Goal: Transaction & Acquisition: Subscribe to service/newsletter

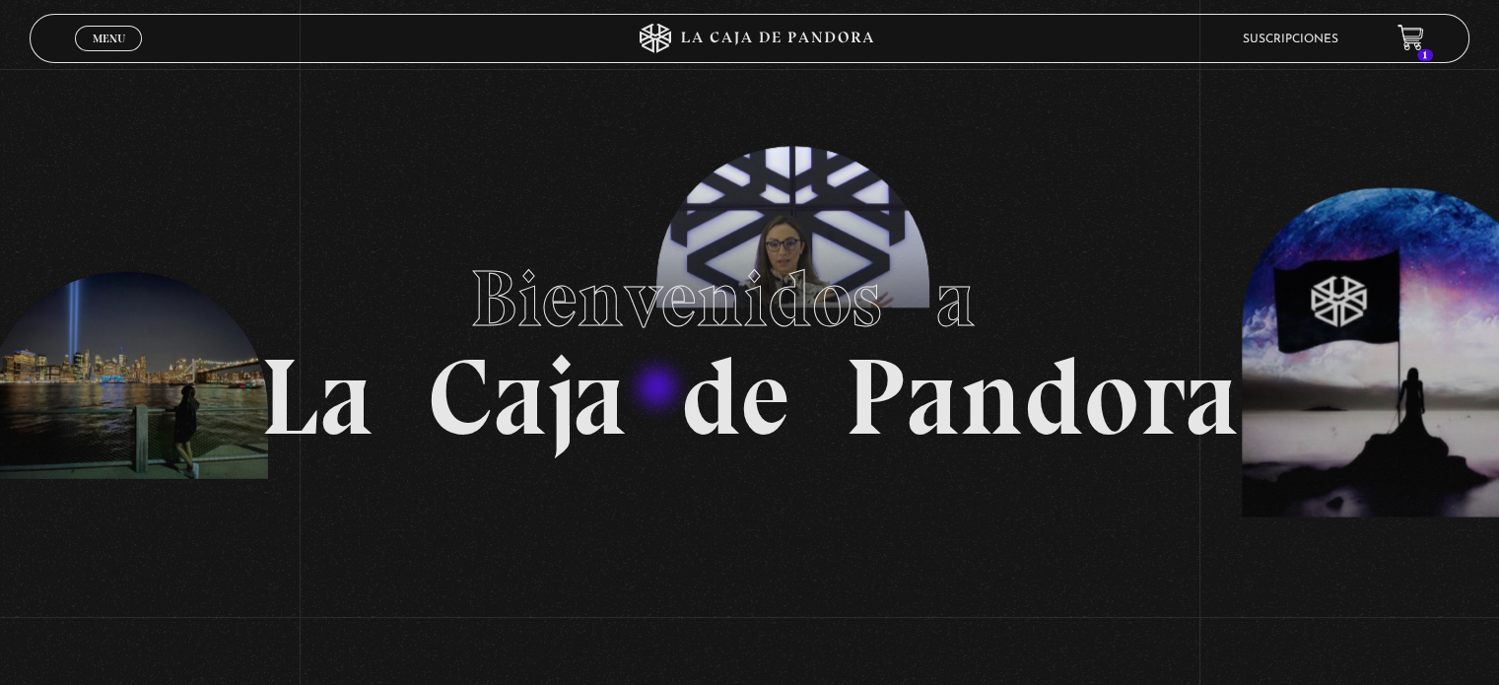
click at [659, 389] on h1 "Bienvenidos a La Caja de Pandora" at bounding box center [749, 343] width 979 height 217
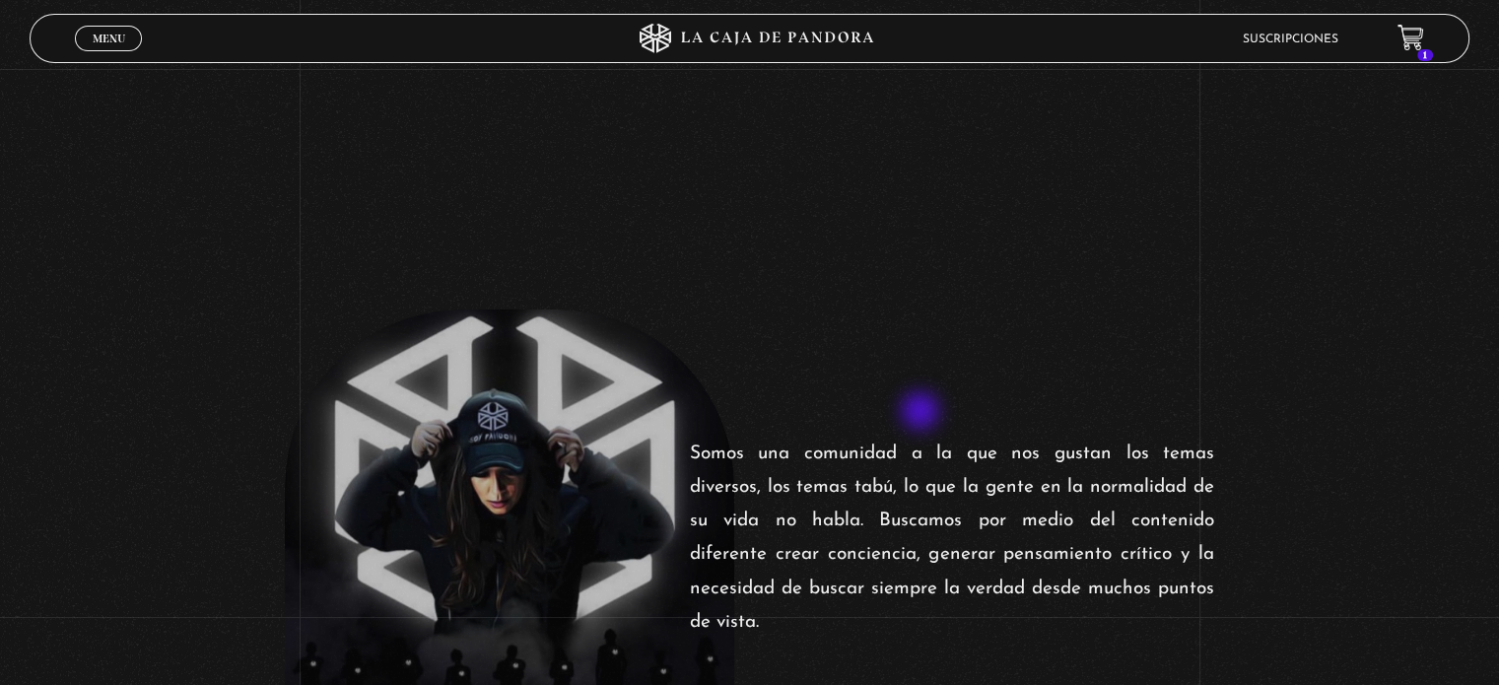
scroll to position [493, 0]
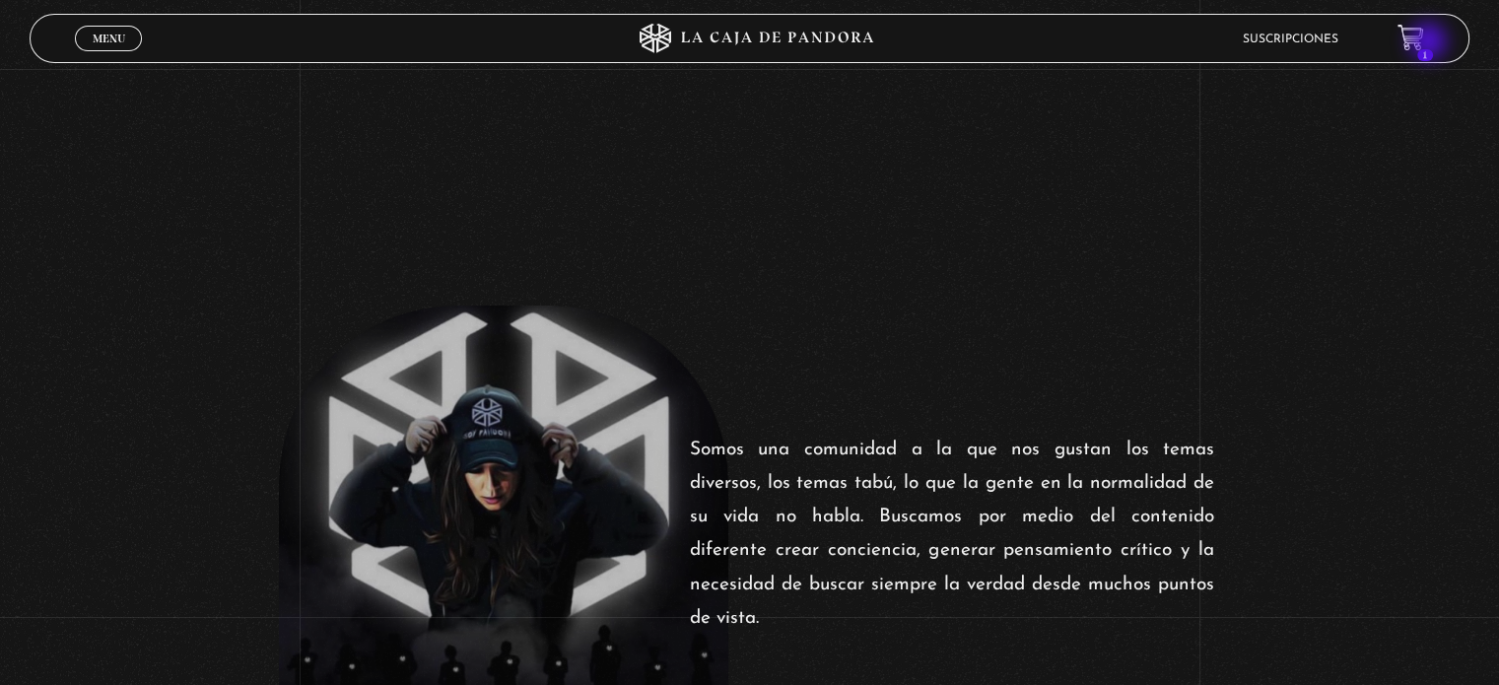
click at [1422, 43] on icon at bounding box center [1409, 36] width 25 height 23
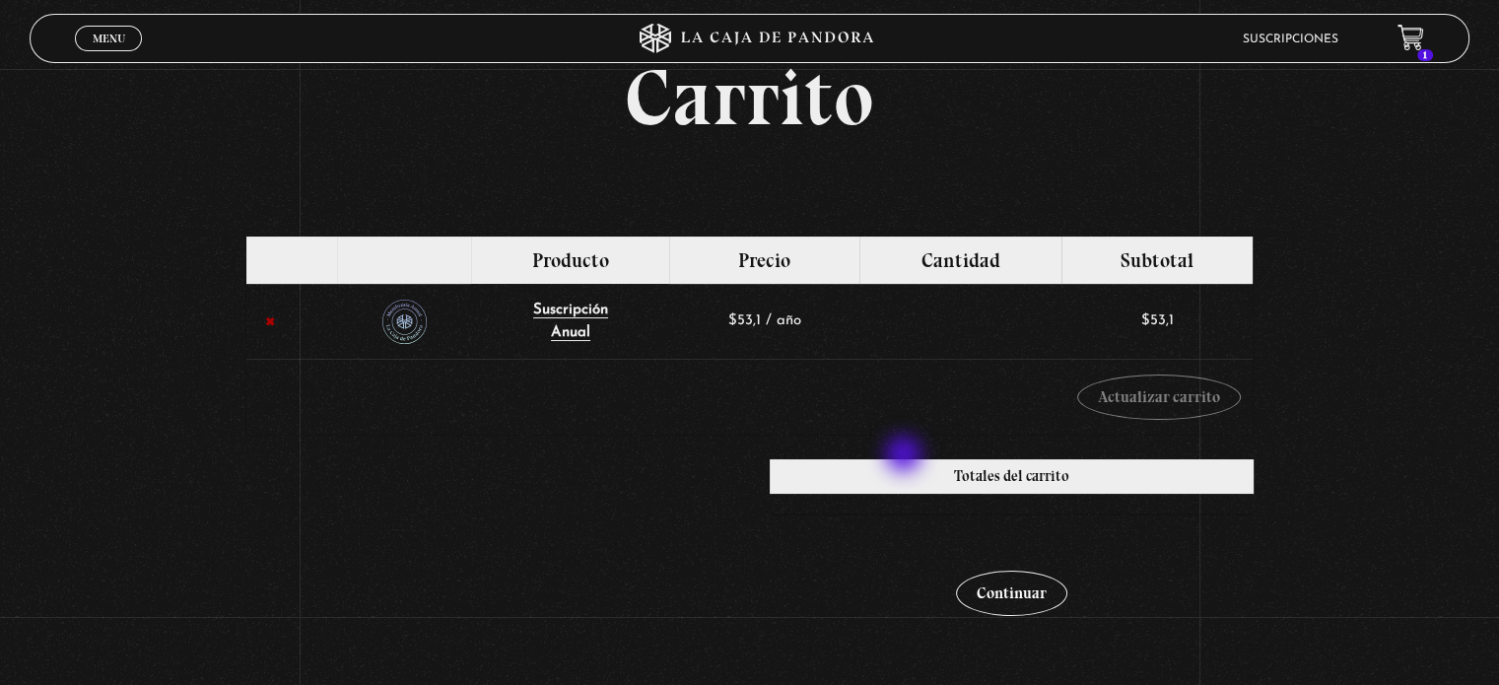
scroll to position [197, 0]
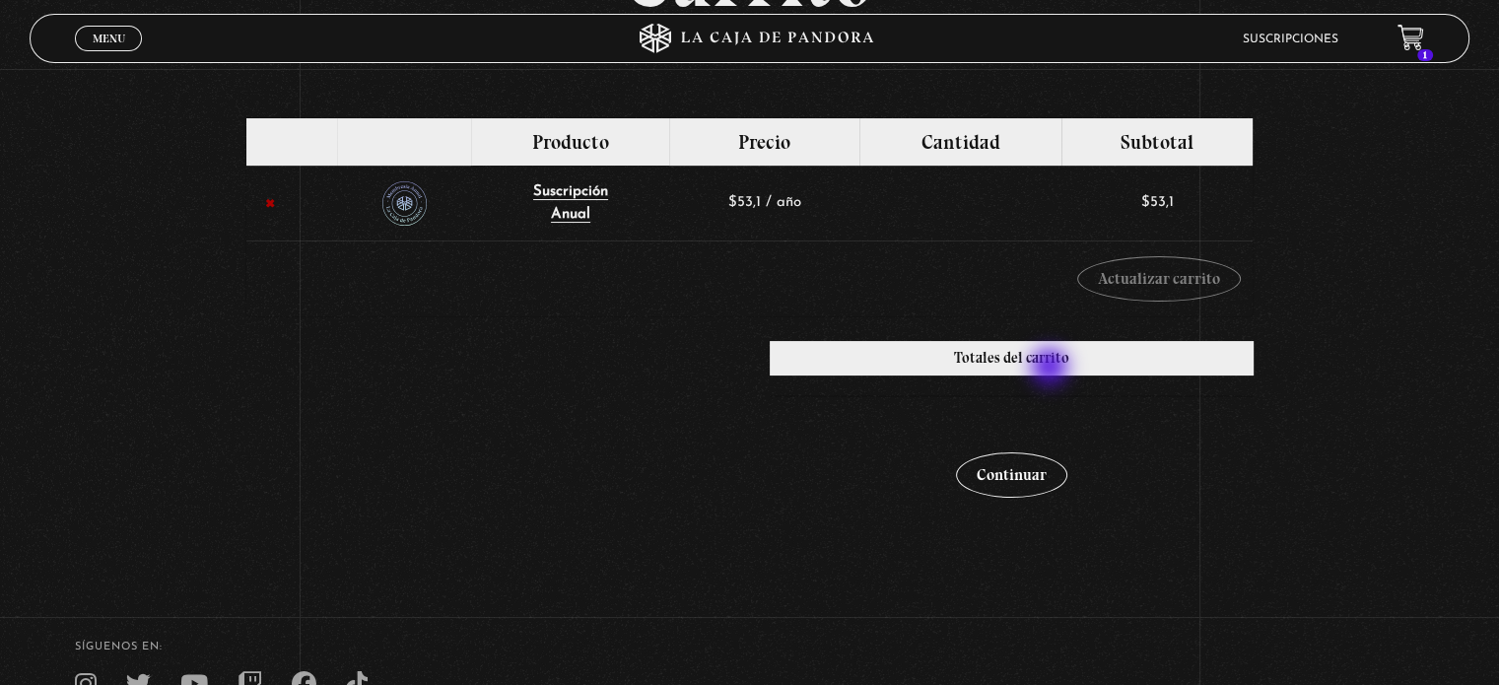
click at [1051, 369] on h2 "Totales del carrito" at bounding box center [1012, 358] width 484 height 34
click at [1013, 481] on link "Continuar" at bounding box center [1011, 474] width 111 height 45
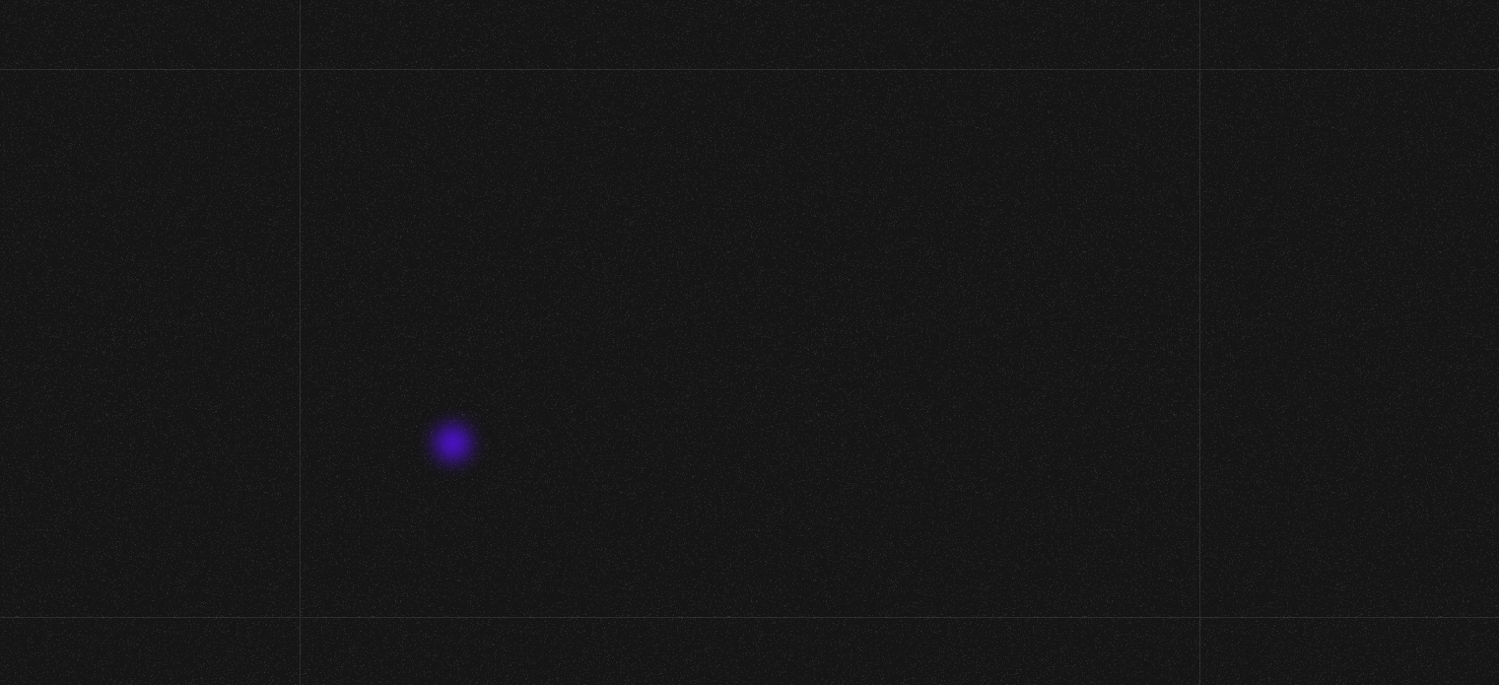
select select "CR-H"
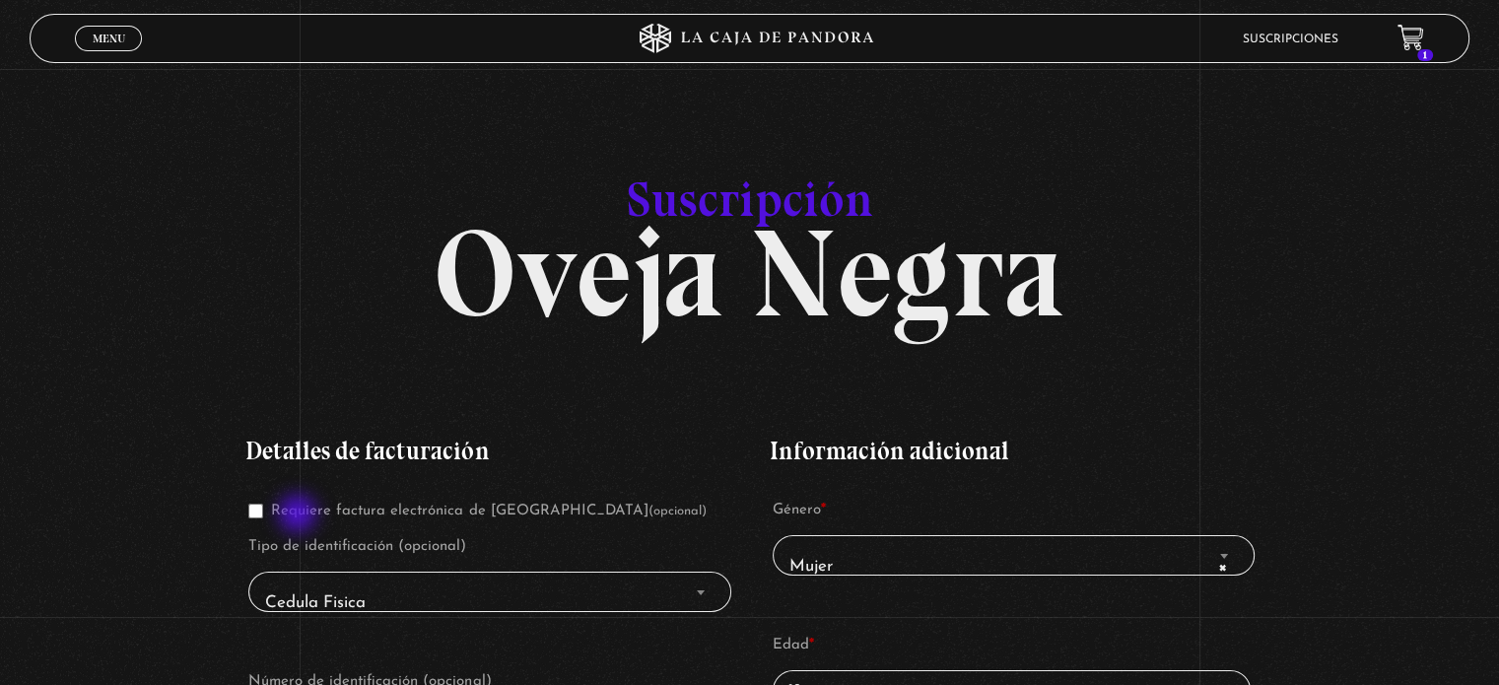
click at [300, 515] on label "Requiere factura electrónica de Costa Rica (opcional)" at bounding box center [476, 511] width 457 height 15
click at [263, 515] on input "Requiere factura electrónica de Costa Rica (opcional)" at bounding box center [255, 511] width 15 height 15
checkbox input "true"
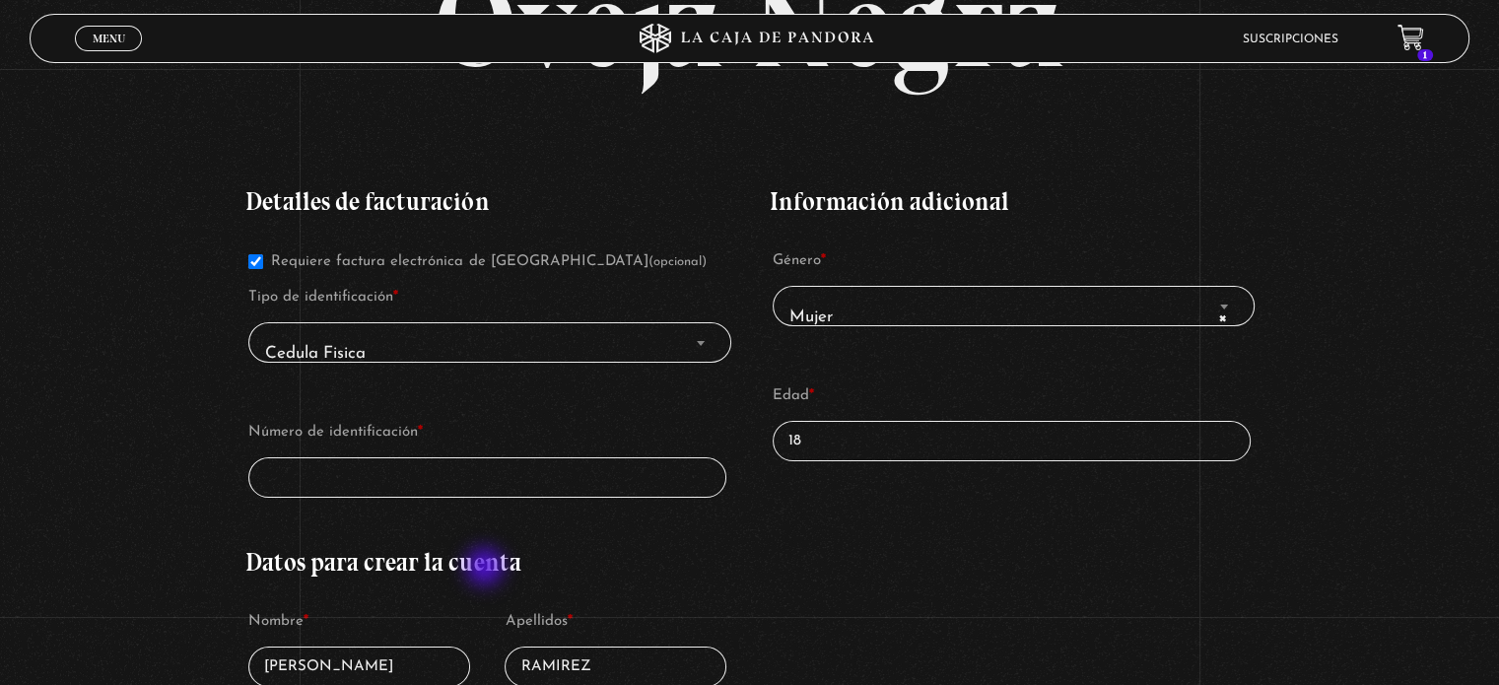
scroll to position [296, 0]
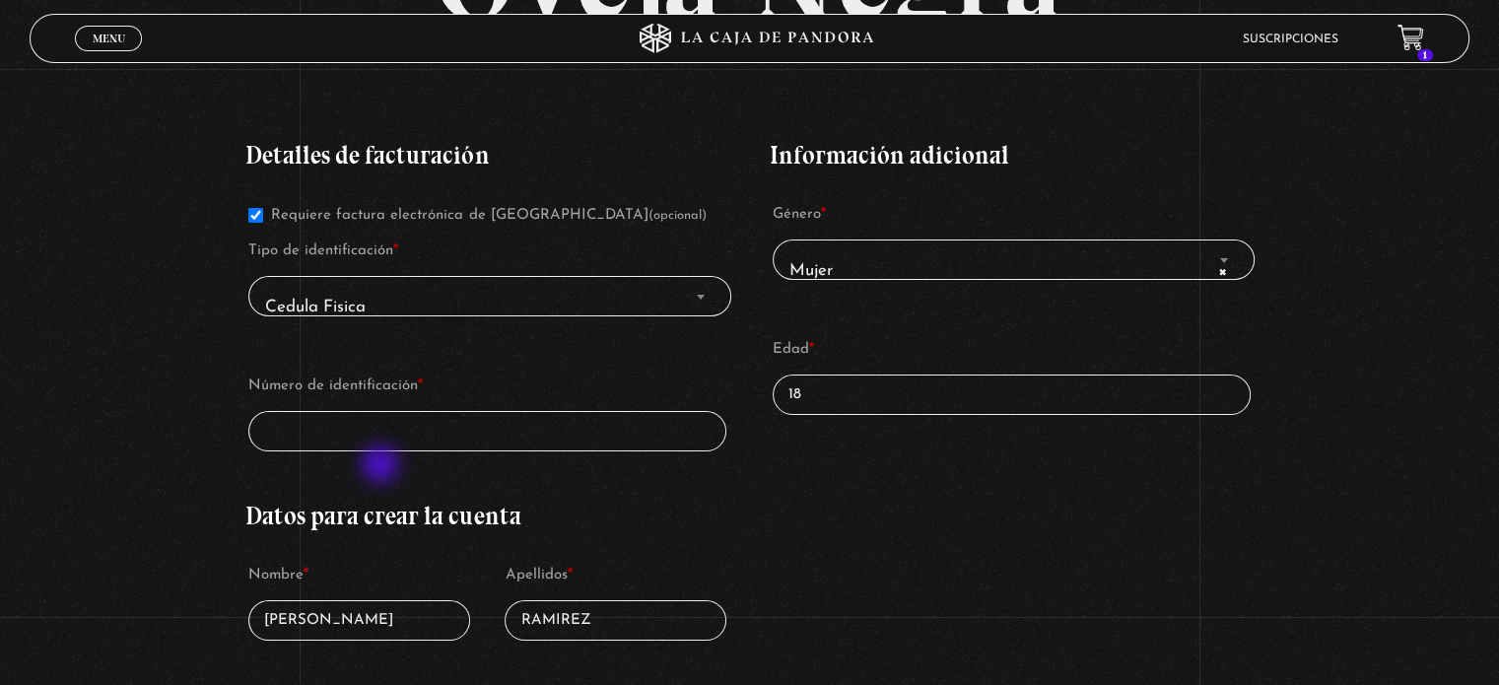
drag, startPoint x: 382, startPoint y: 467, endPoint x: 389, endPoint y: 441, distance: 26.5
click at [383, 459] on div "Detalles de facturación Requiere factura electrónica de Costa Rica (opcional) T…" at bounding box center [487, 672] width 484 height 1119
click at [389, 440] on input "Número de identificación *" at bounding box center [487, 431] width 478 height 40
type input "4-0218-0647"
drag, startPoint x: 820, startPoint y: 393, endPoint x: 773, endPoint y: 384, distance: 48.1
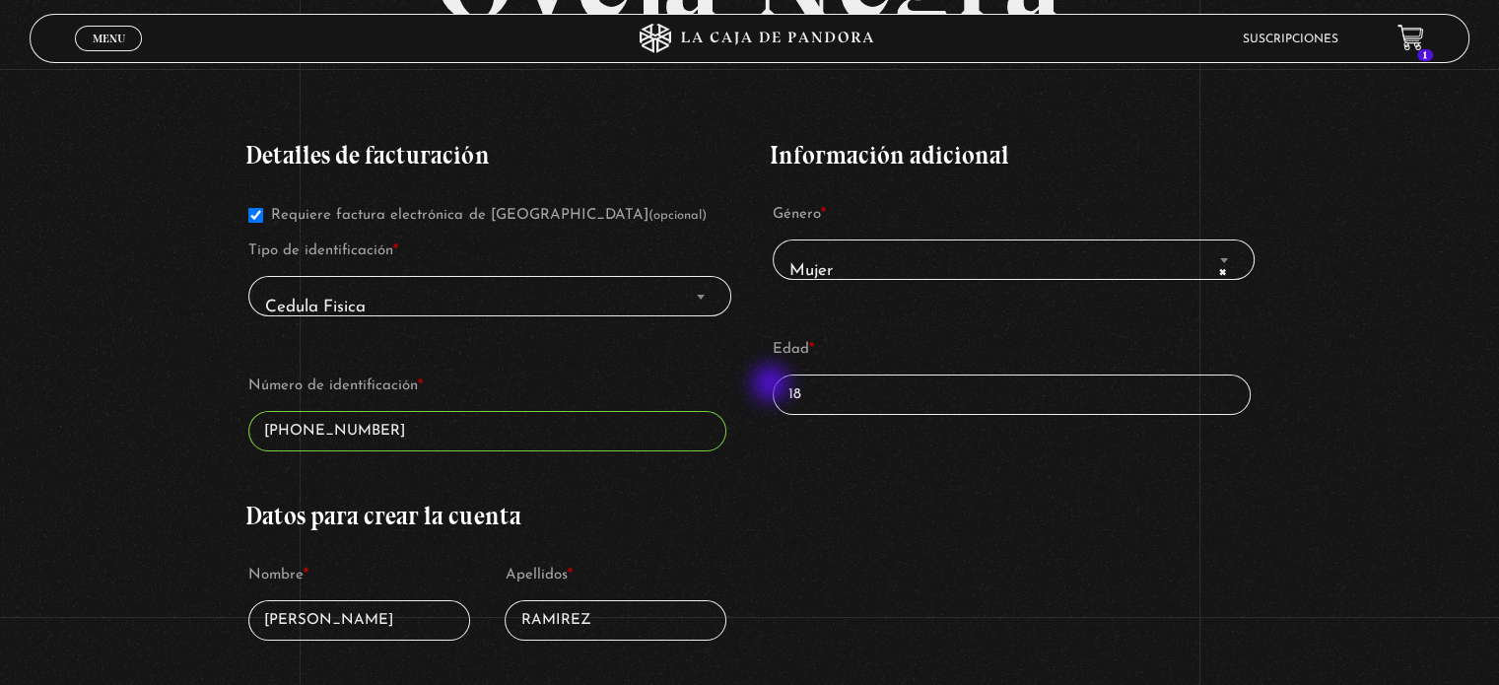
click at [773, 384] on div "Detalles de facturación Requiere factura electrónica de Costa Rica (opcional) T…" at bounding box center [748, 672] width 1007 height 1119
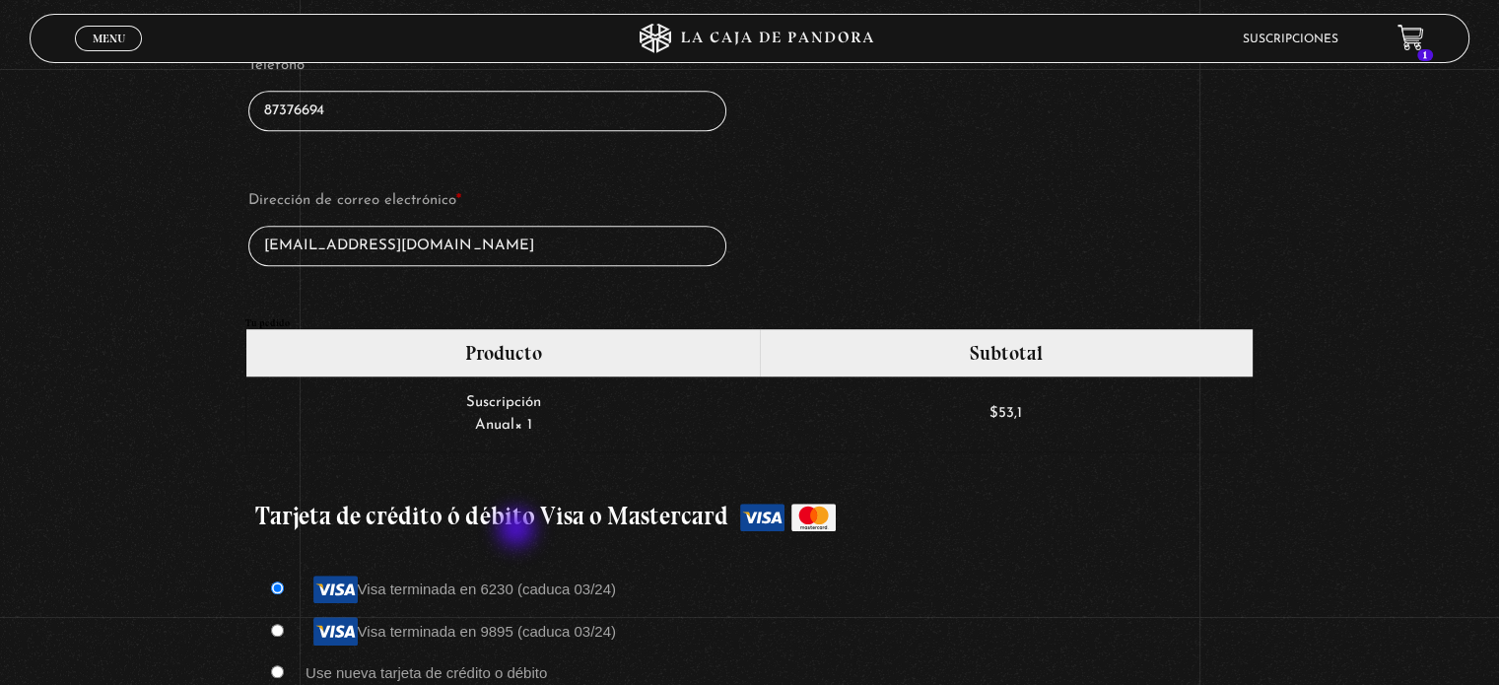
scroll to position [1380, 0]
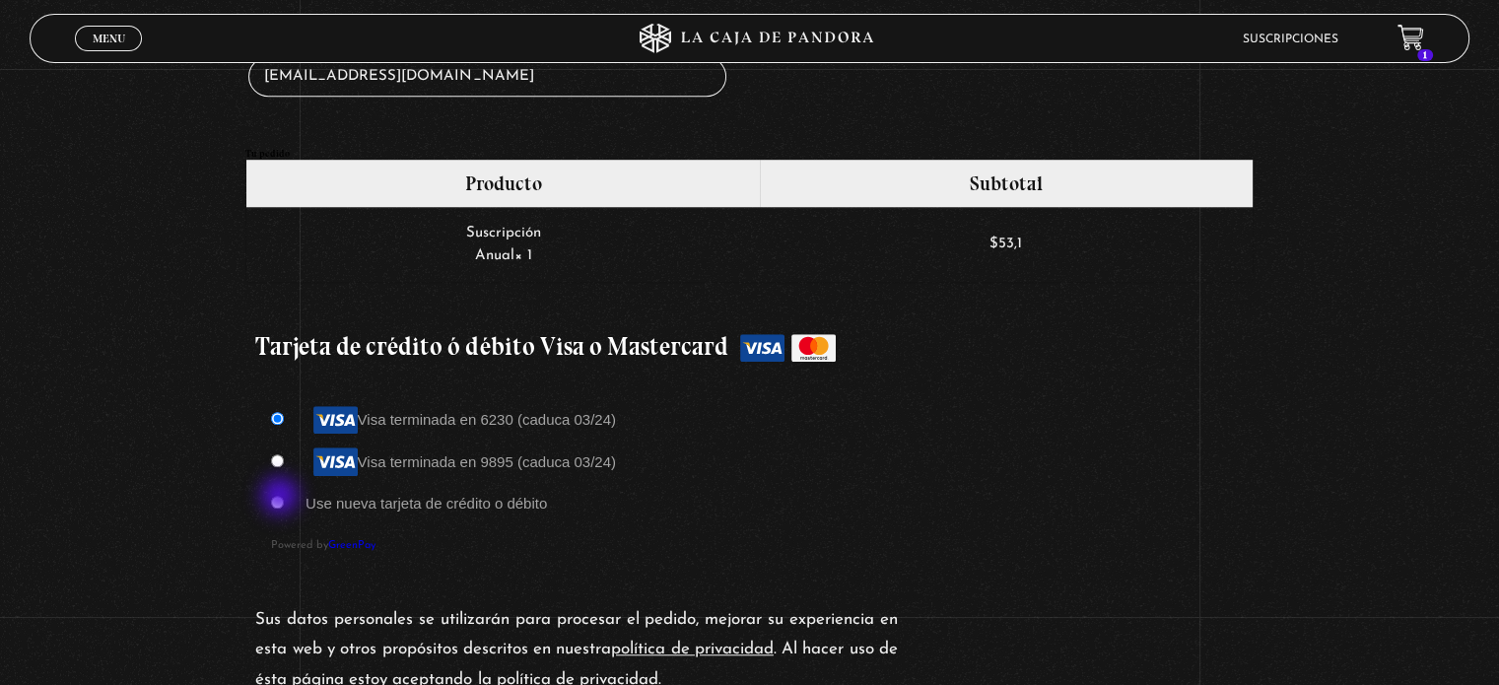
type input "32"
click at [282, 498] on input "Use nueva tarjeta de crédito o débito" at bounding box center [277, 502] width 13 height 13
radio input "true"
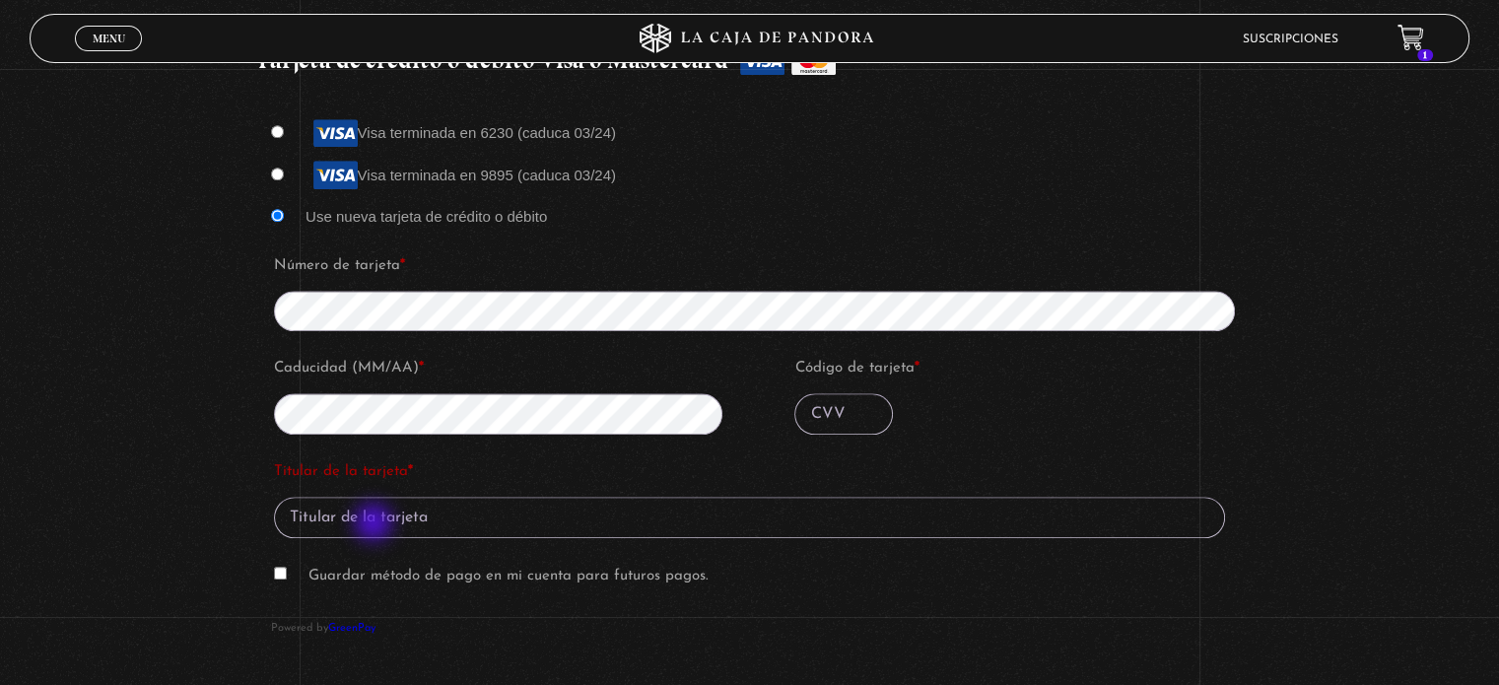
scroll to position [1675, 0]
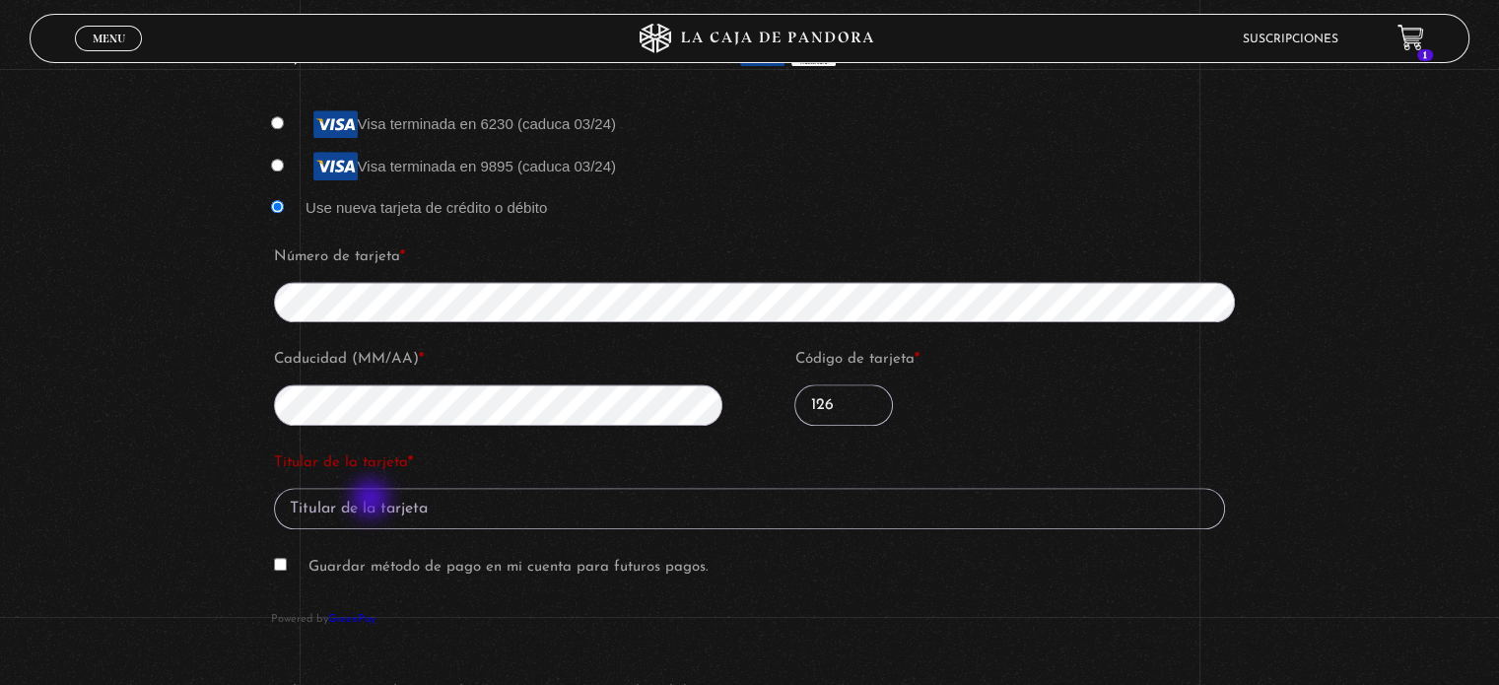
type input "126"
click at [397, 504] on input "Titular de la tarjeta *" at bounding box center [749, 508] width 951 height 41
drag, startPoint x: 416, startPoint y: 537, endPoint x: 413, endPoint y: 559, distance: 21.9
click at [413, 555] on fieldset "Titular de la tarjeta * fabiola ramirez garcia Guardar método de pago en mi cue…" at bounding box center [749, 523] width 957 height 157
click at [413, 560] on label "Guardar método de pago en mi cuenta para futuros pagos." at bounding box center [508, 567] width 400 height 15
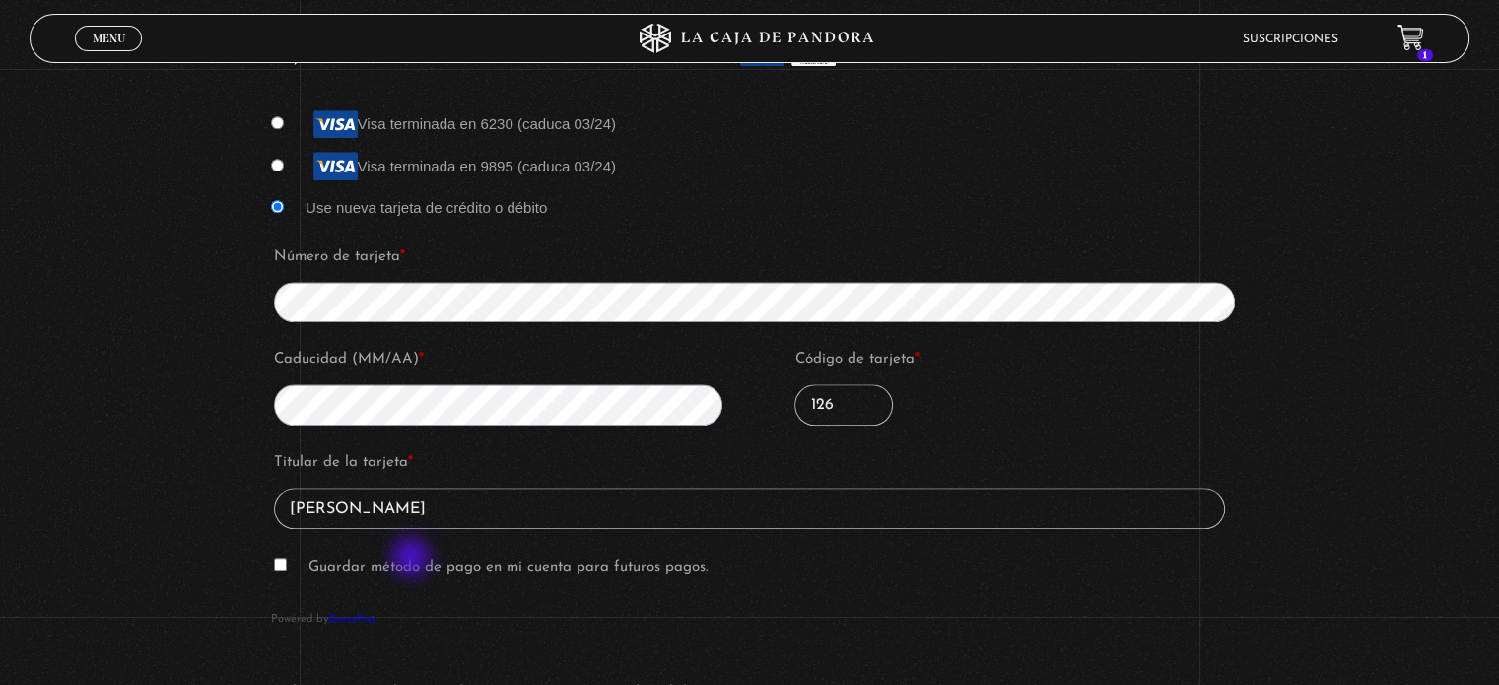
type input "fabiola ramirez garcia"
click at [287, 559] on input "Guardar método de pago en mi cuenta para futuros pagos." at bounding box center [280, 564] width 13 height 13
checkbox input "true"
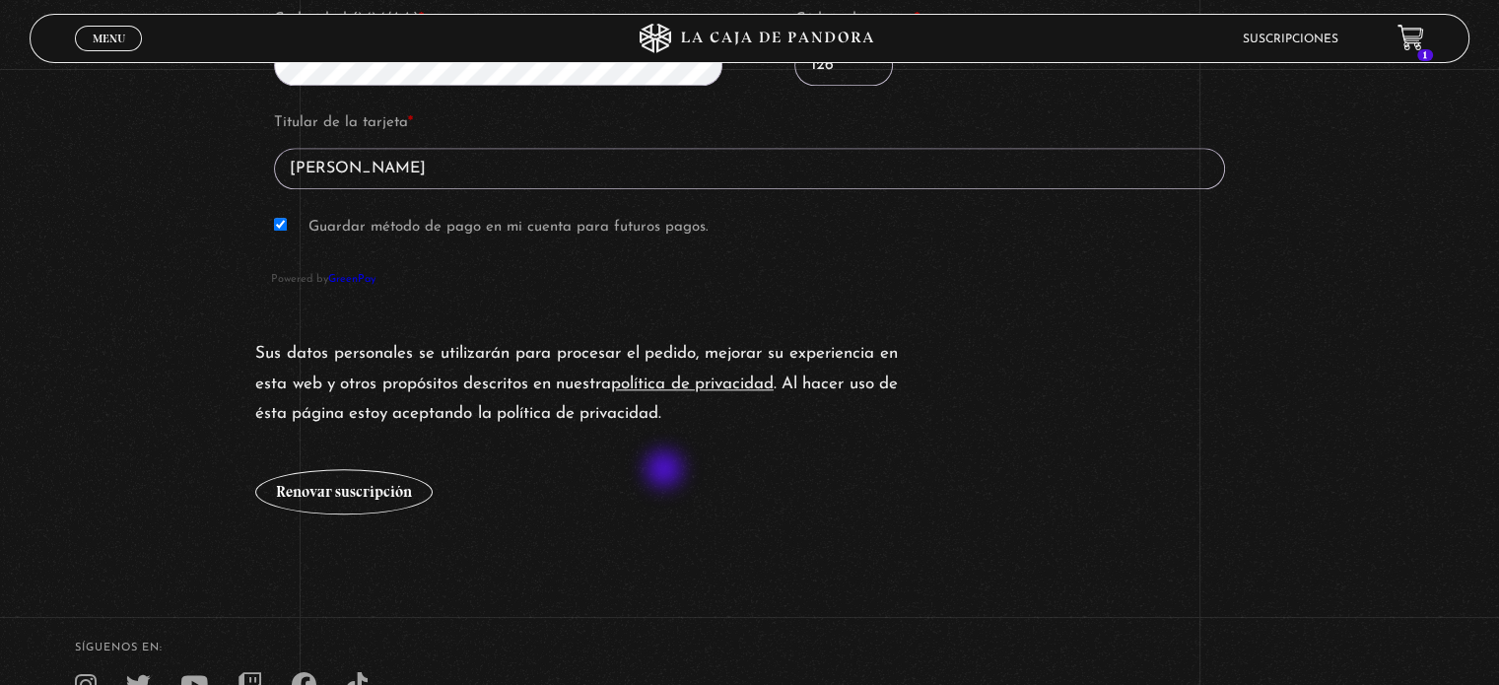
scroll to position [2201, 0]
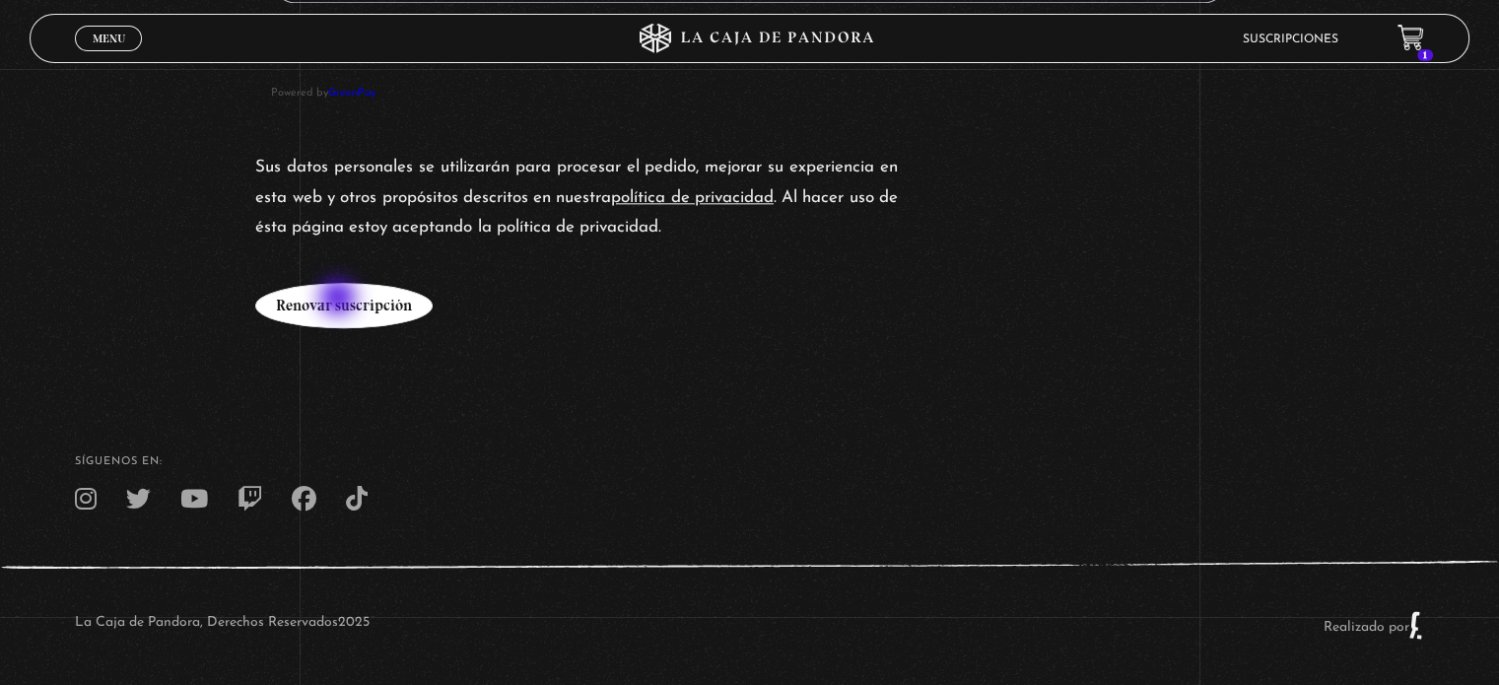
click at [340, 300] on button "Renovar suscripción" at bounding box center [343, 305] width 177 height 45
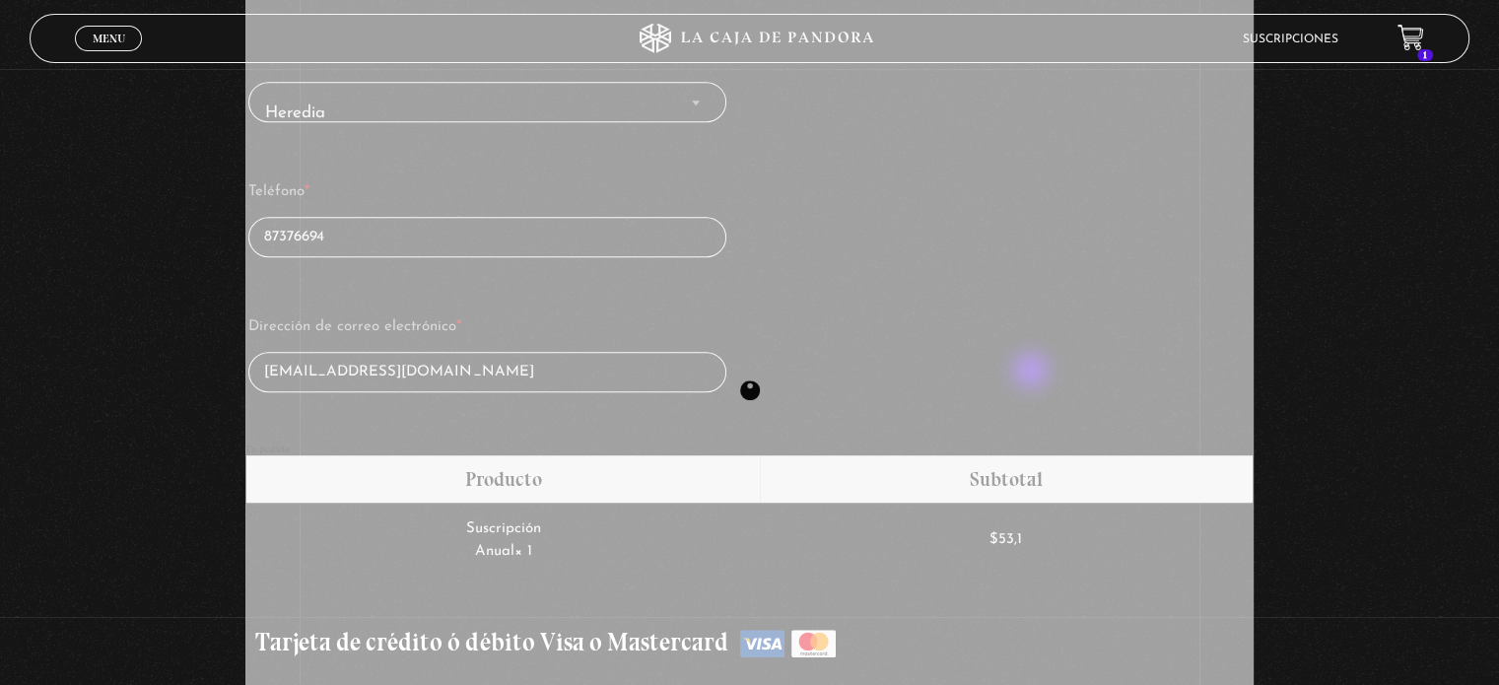
scroll to position [1019, 0]
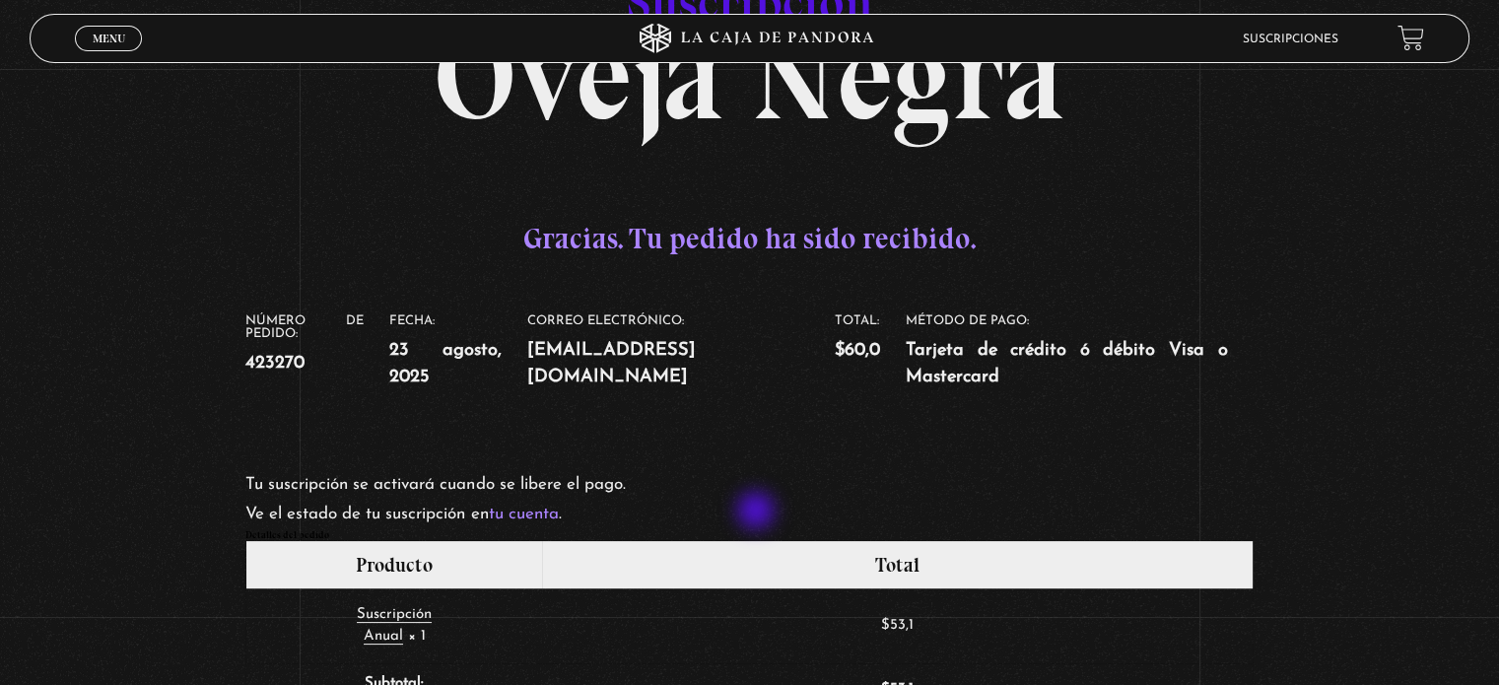
scroll to position [394, 0]
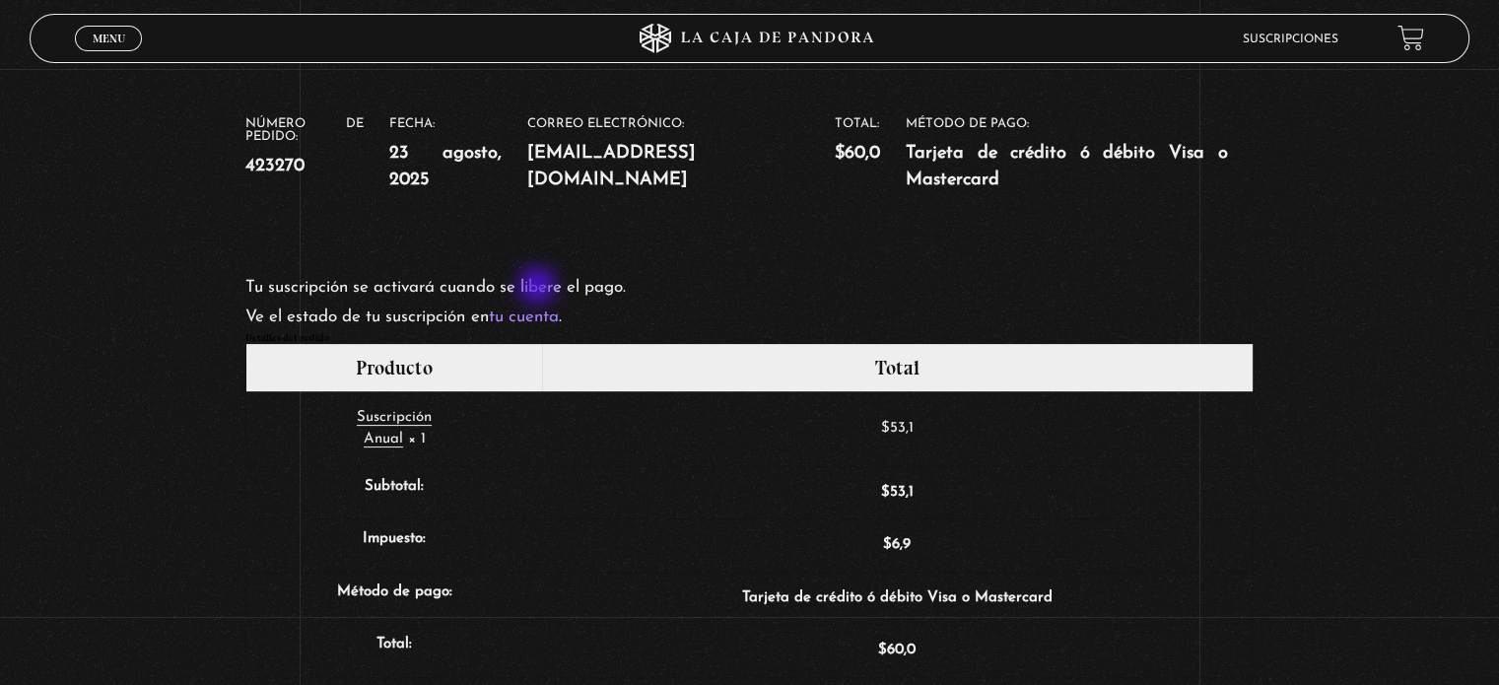
click at [539, 308] on link "tu cuenta" at bounding box center [523, 316] width 70 height 17
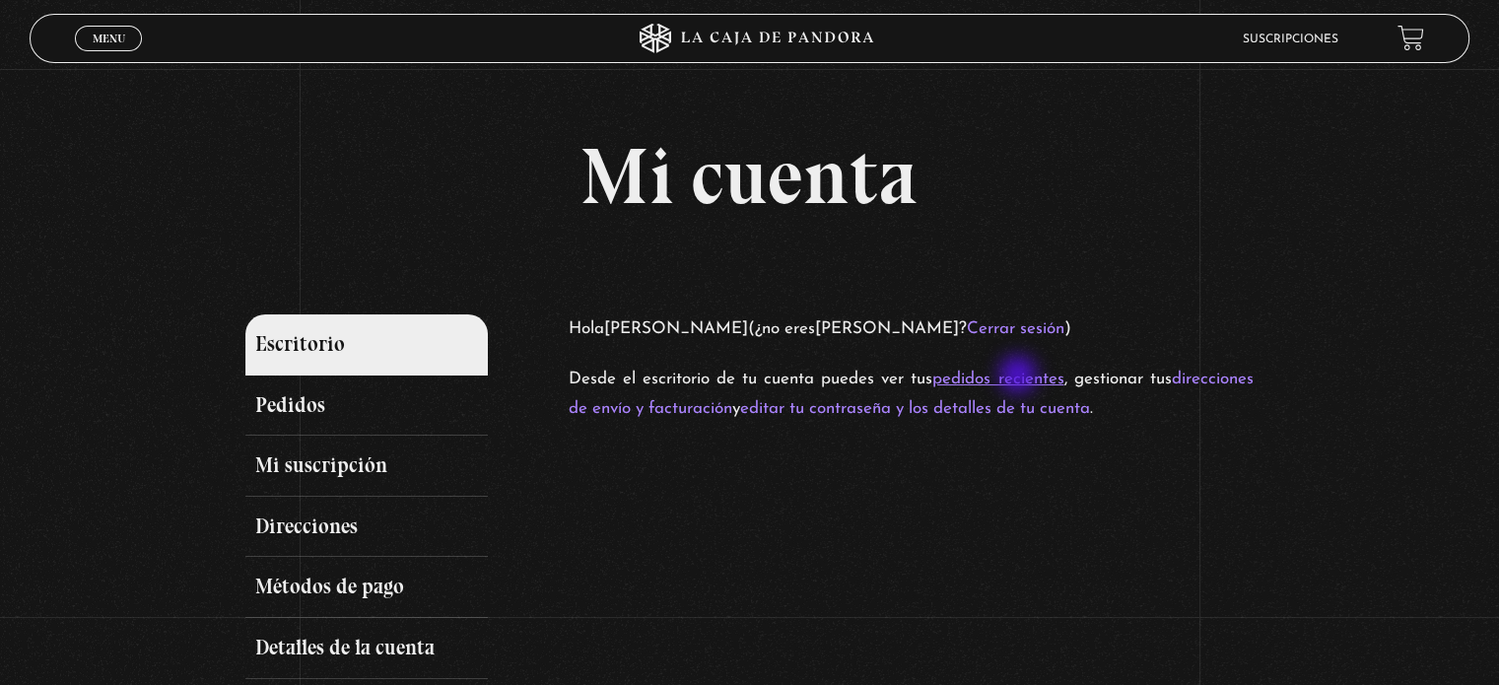
click at [1020, 376] on link "pedidos recientes" at bounding box center [997, 379] width 131 height 17
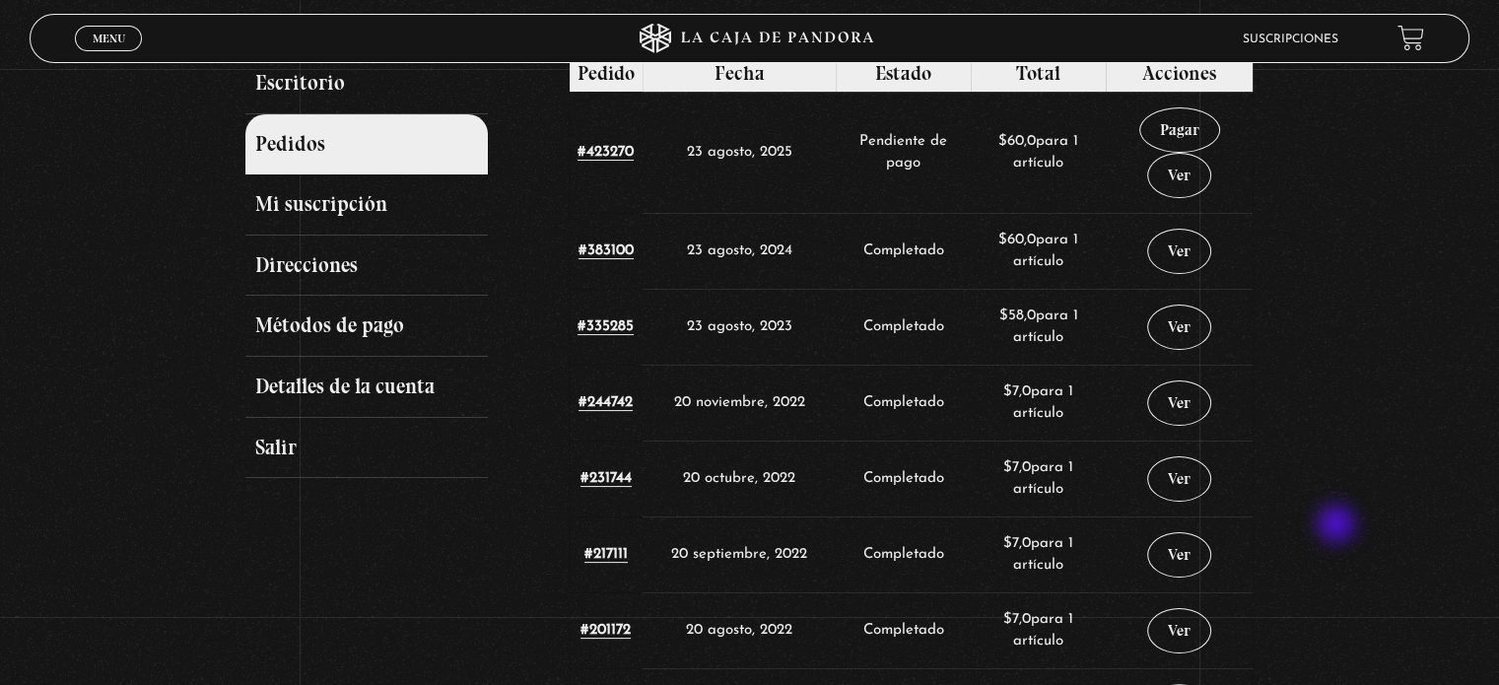
scroll to position [296, 0]
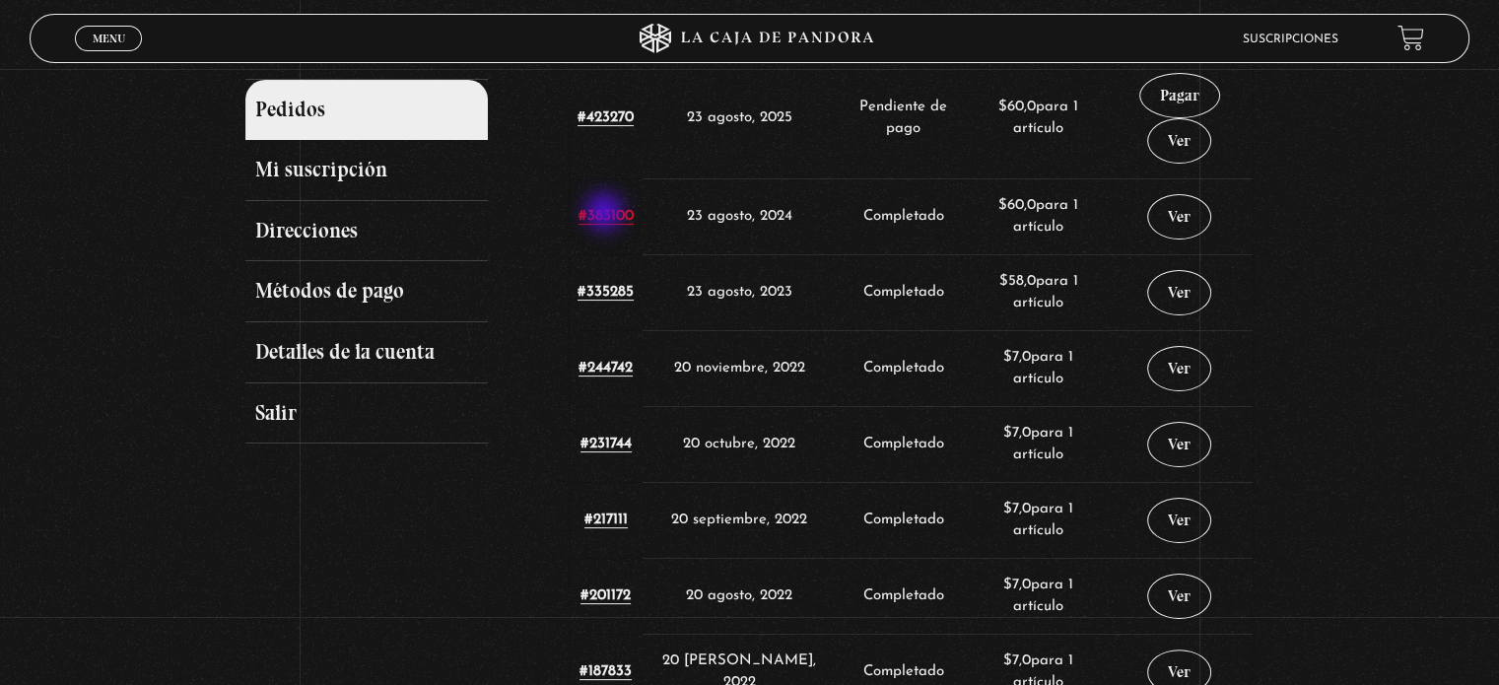
click at [606, 214] on link "#383100" at bounding box center [605, 217] width 55 height 16
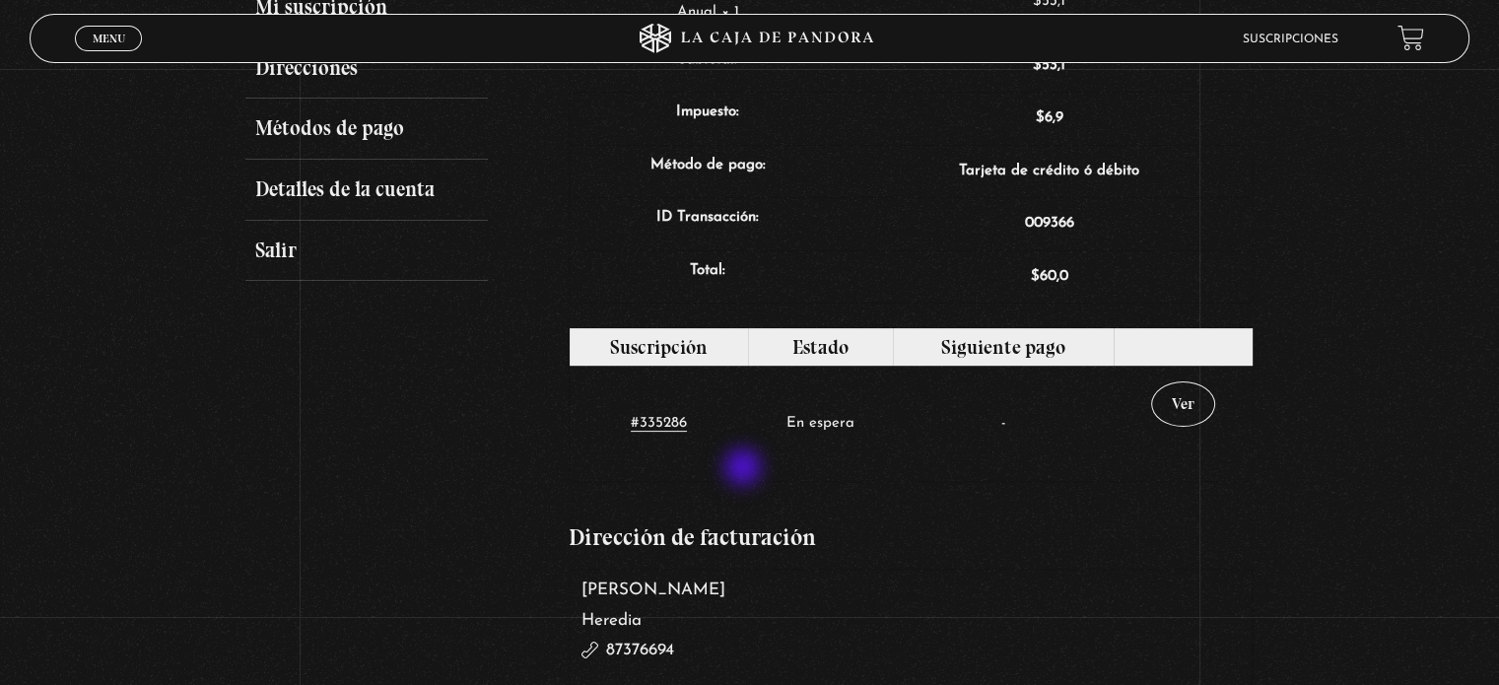
scroll to position [493, 0]
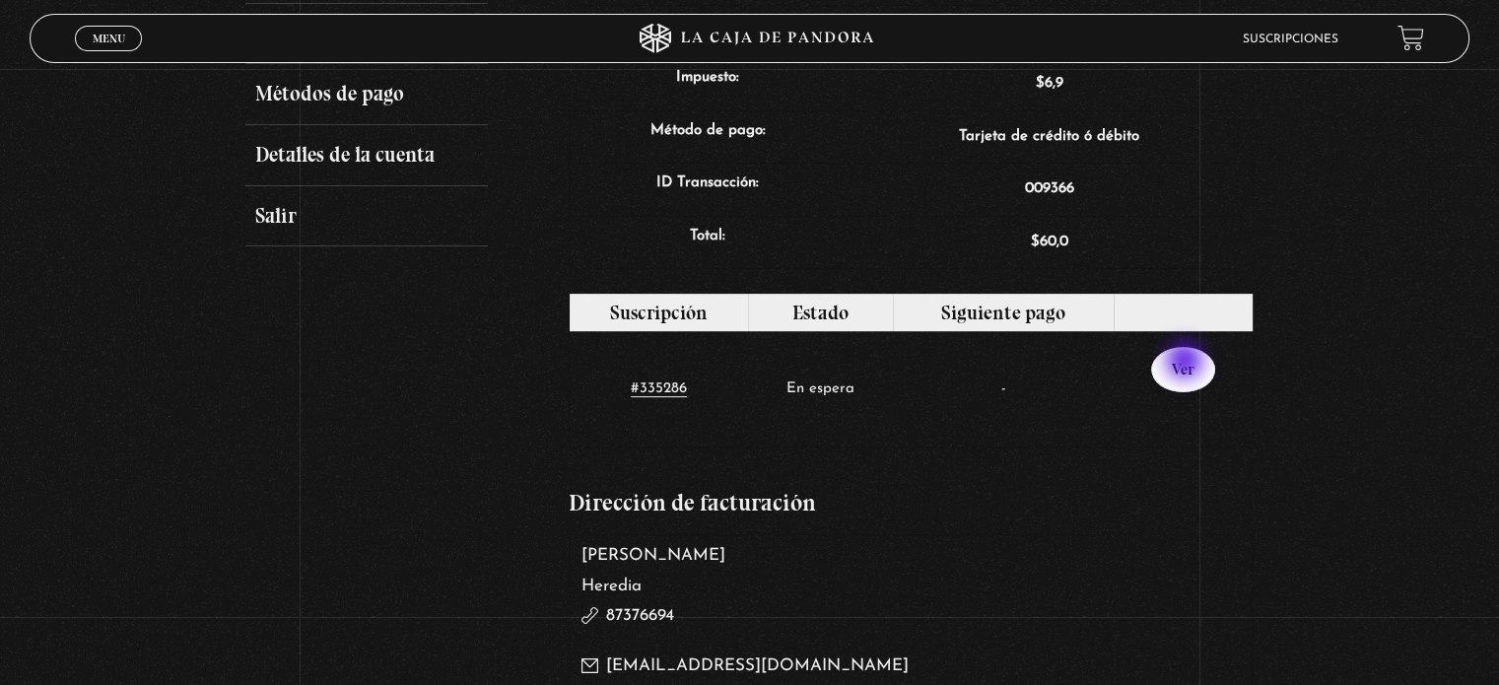
click at [1186, 363] on link "Ver" at bounding box center [1183, 369] width 64 height 45
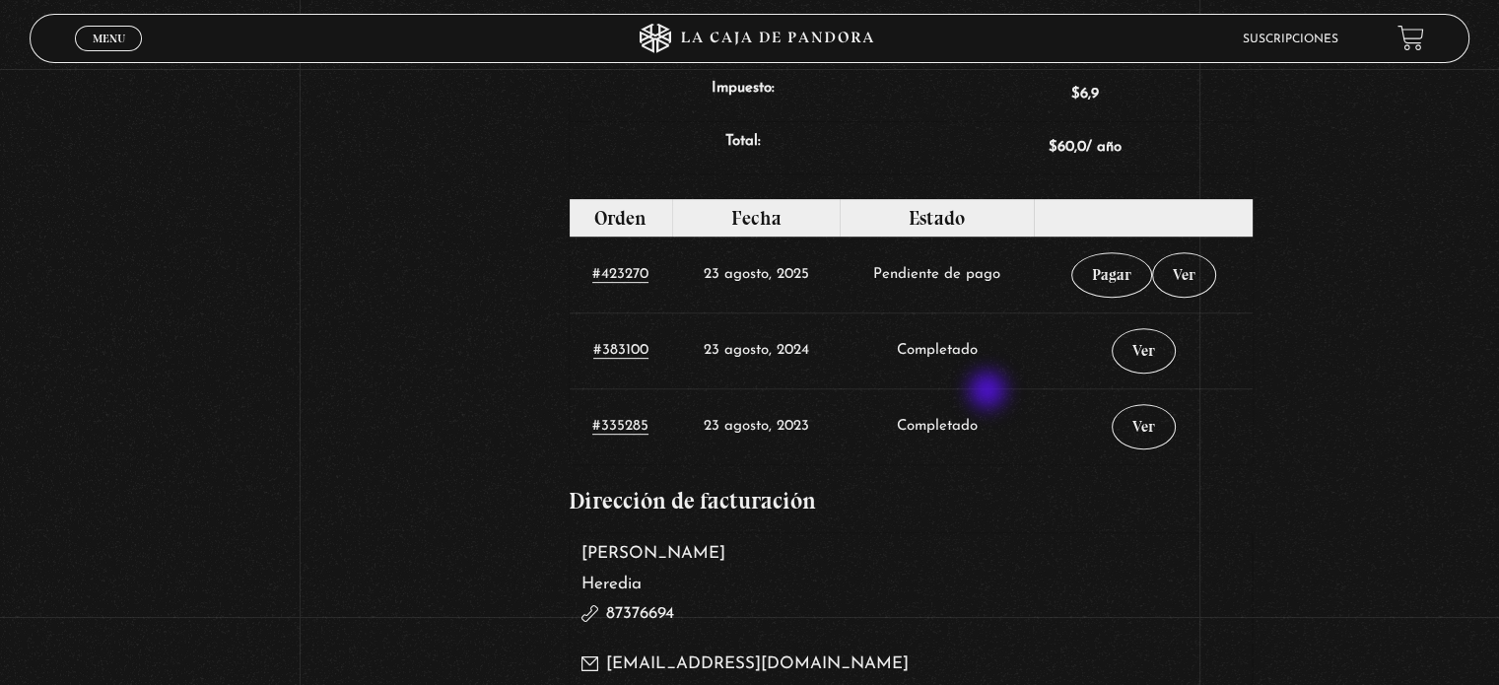
scroll to position [788, 0]
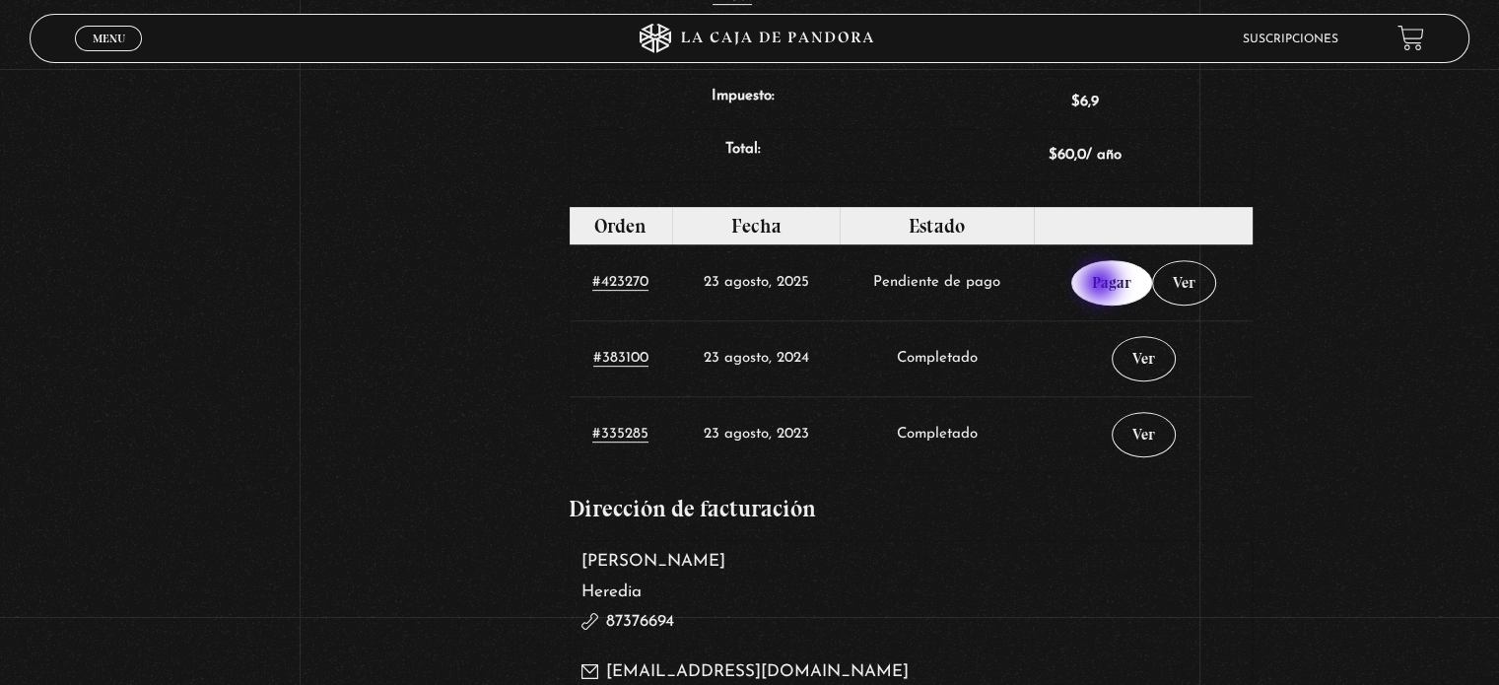
click at [1104, 284] on link "Pagar" at bounding box center [1111, 282] width 81 height 45
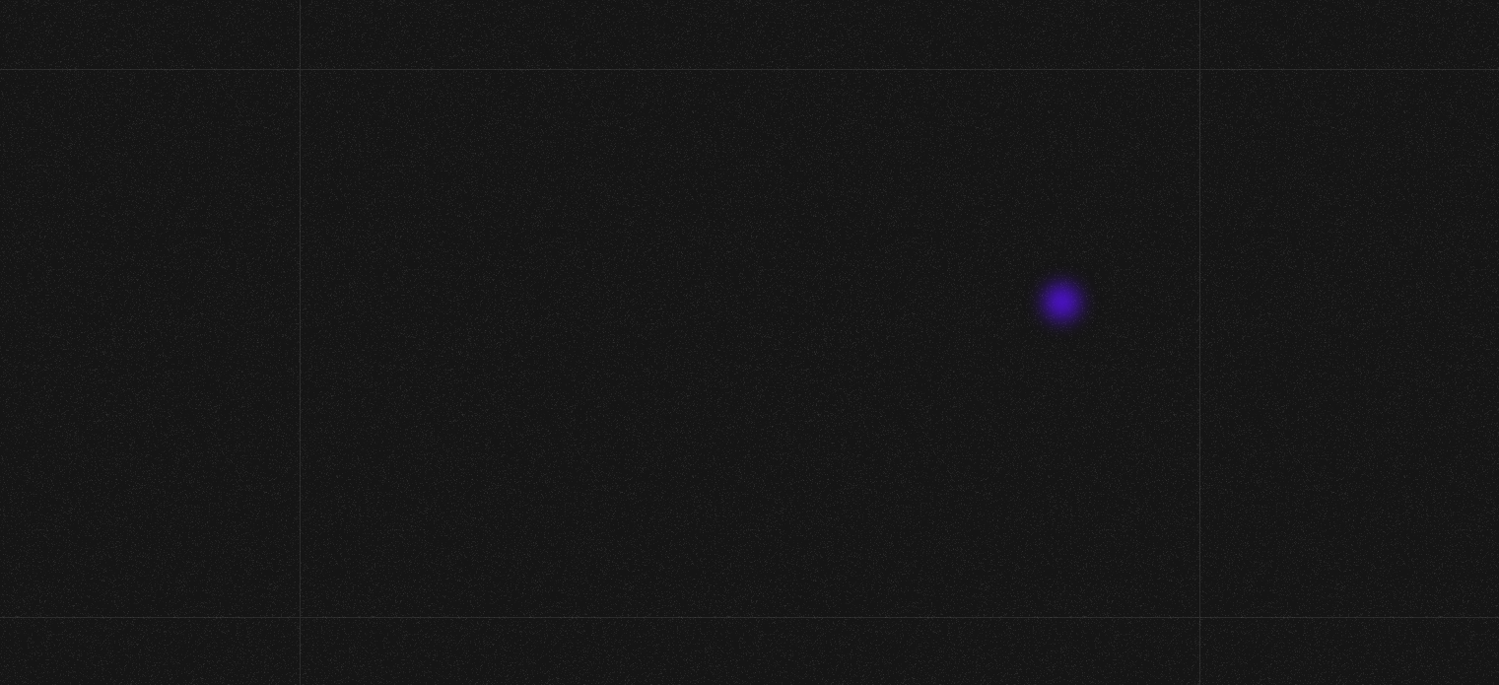
select select "CR-H"
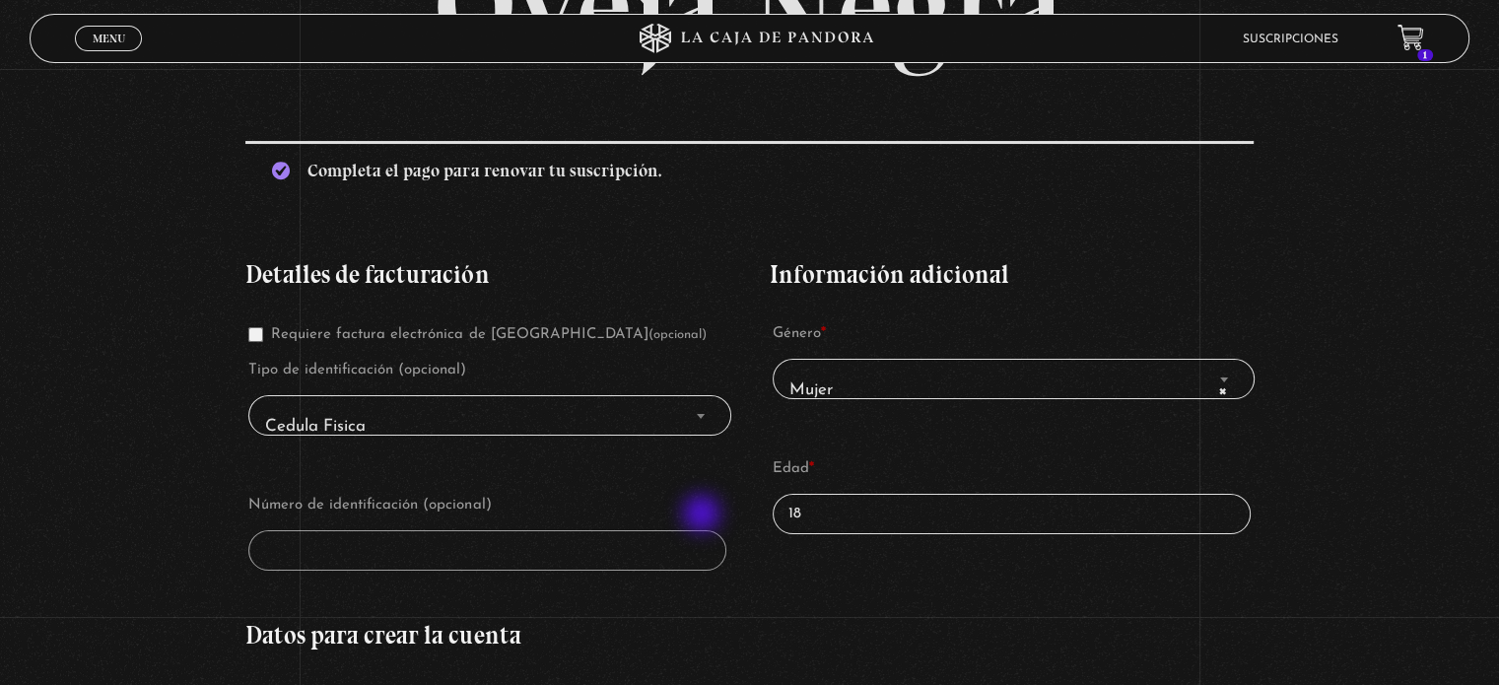
scroll to position [493, 0]
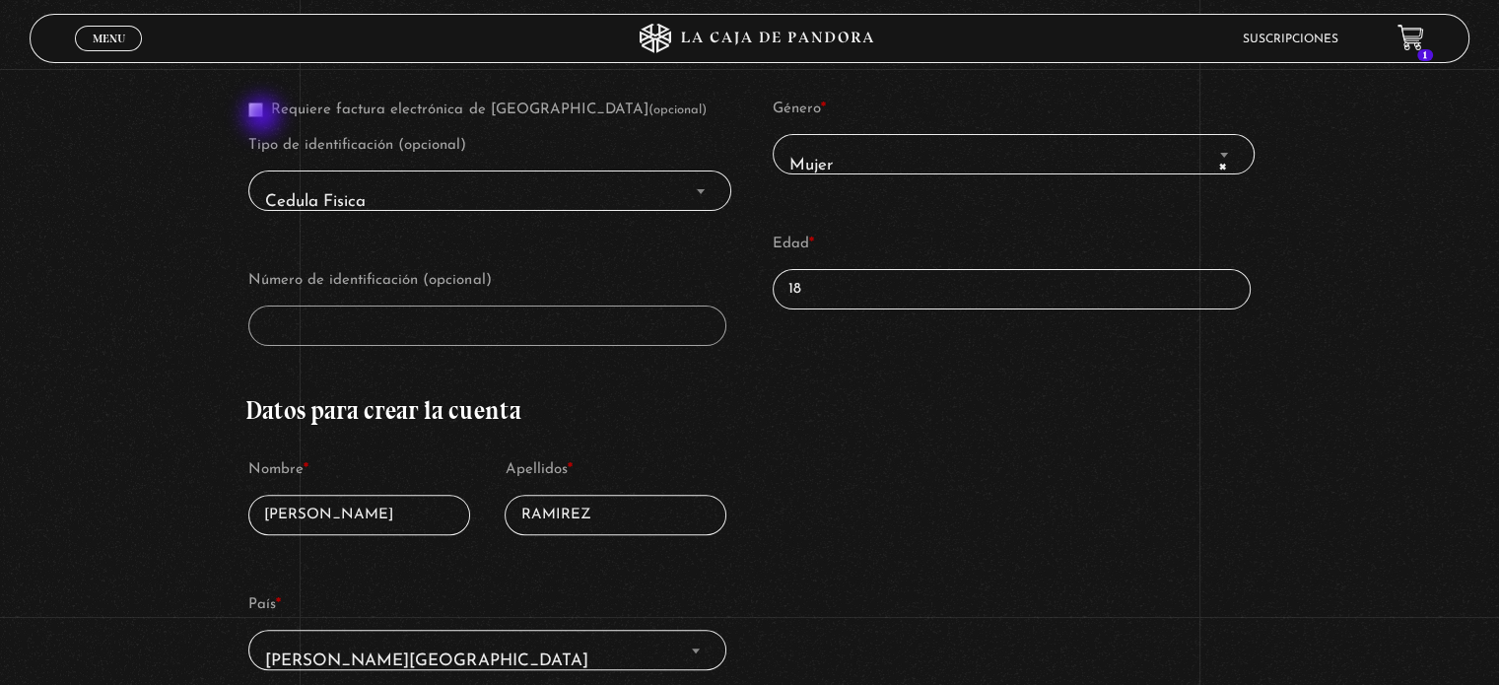
click at [264, 117] on p "Requiere factura electrónica de Costa Rica (opcional)" at bounding box center [487, 110] width 484 height 36
click at [266, 111] on label "Requiere factura electrónica de Costa Rica (opcional)" at bounding box center [476, 109] width 457 height 15
click at [263, 111] on input "Requiere factura electrónica de Costa Rica (opcional)" at bounding box center [255, 109] width 15 height 15
checkbox input "true"
click at [363, 311] on input "Número de identificación *" at bounding box center [487, 325] width 478 height 40
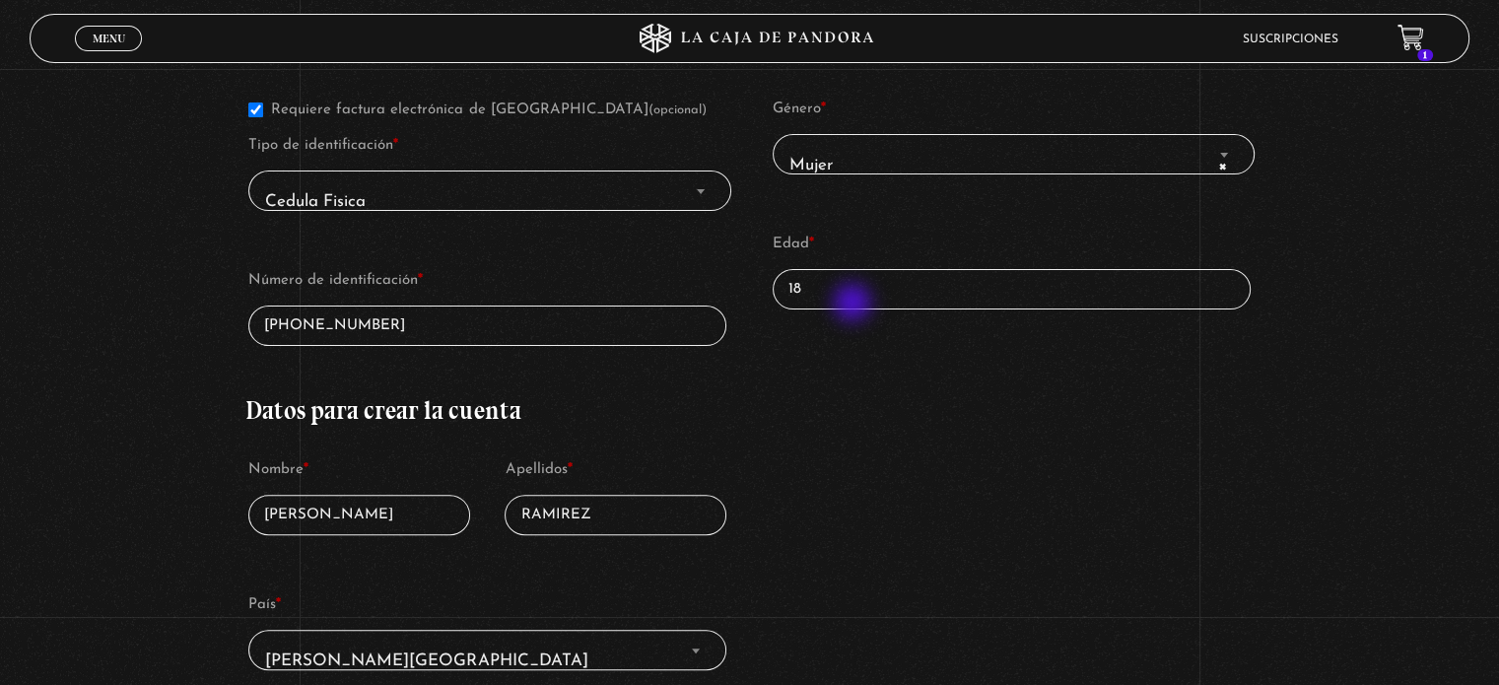
type input "4-0218-0647"
click at [853, 297] on input "18" at bounding box center [1012, 289] width 478 height 40
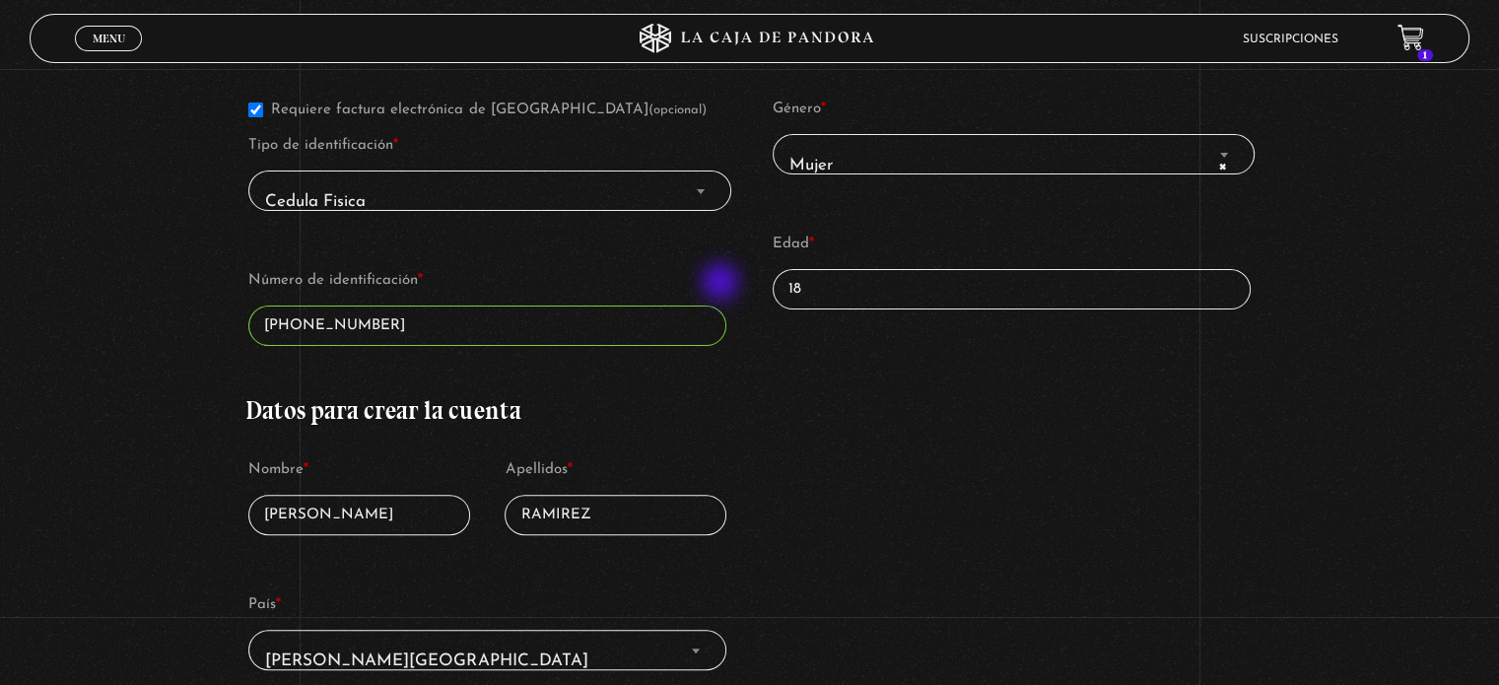
drag, startPoint x: 834, startPoint y: 289, endPoint x: 722, endPoint y: 284, distance: 111.5
click at [722, 284] on div "Detalles de facturación Requiere factura electrónica de Costa Rica (opcional) T…" at bounding box center [748, 567] width 1007 height 1119
click at [1071, 397] on div "Detalles de facturación Requiere factura electrónica de Costa Rica (opcional) T…" at bounding box center [748, 567] width 1007 height 1119
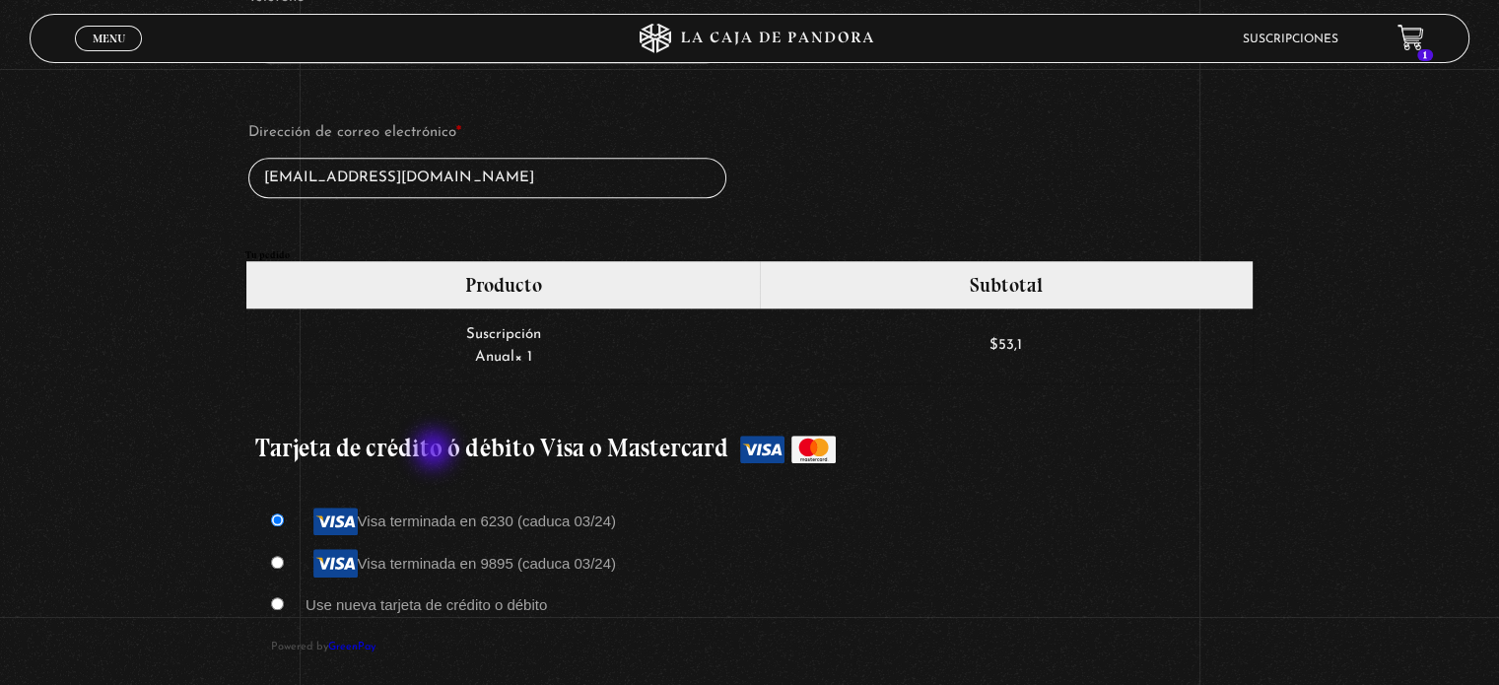
scroll to position [1380, 0]
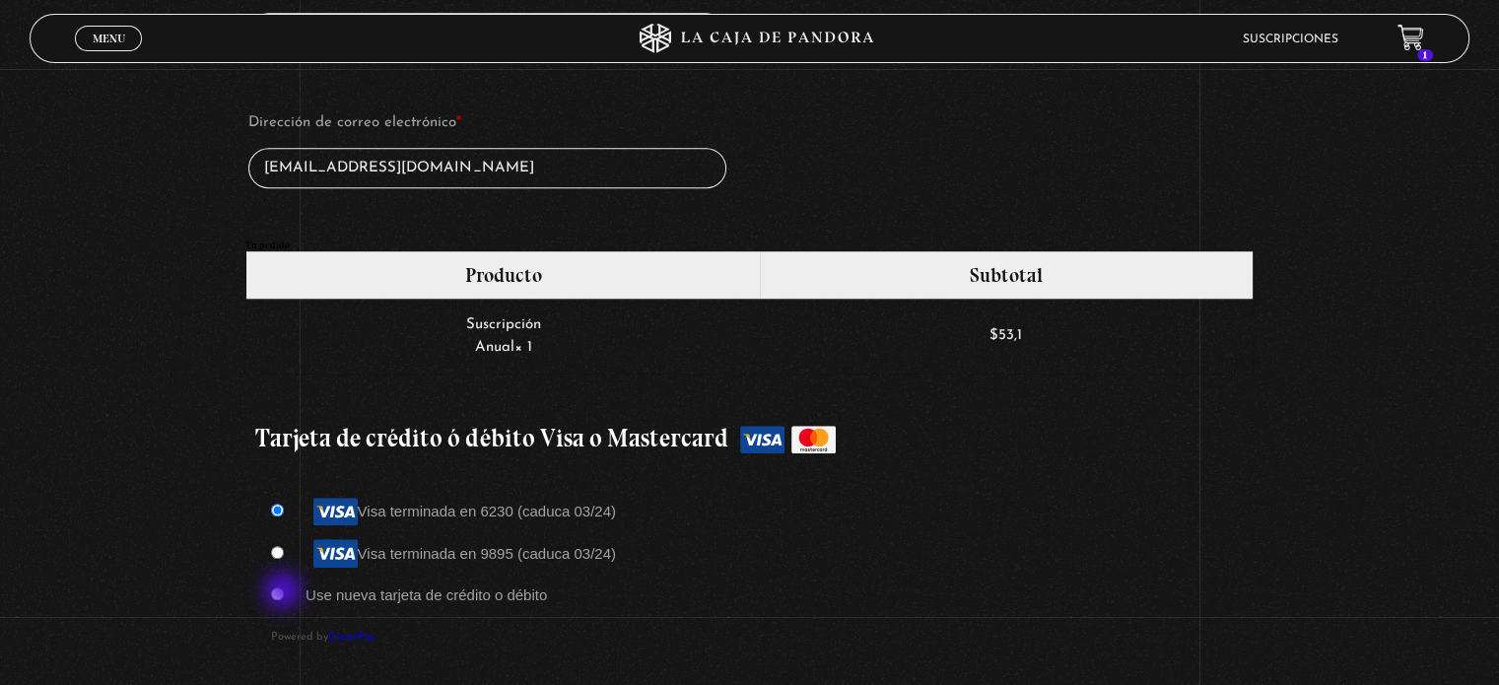
type input "32"
click at [284, 588] on input "Use nueva tarjeta de crédito o débito" at bounding box center [277, 593] width 13 height 13
radio input "true"
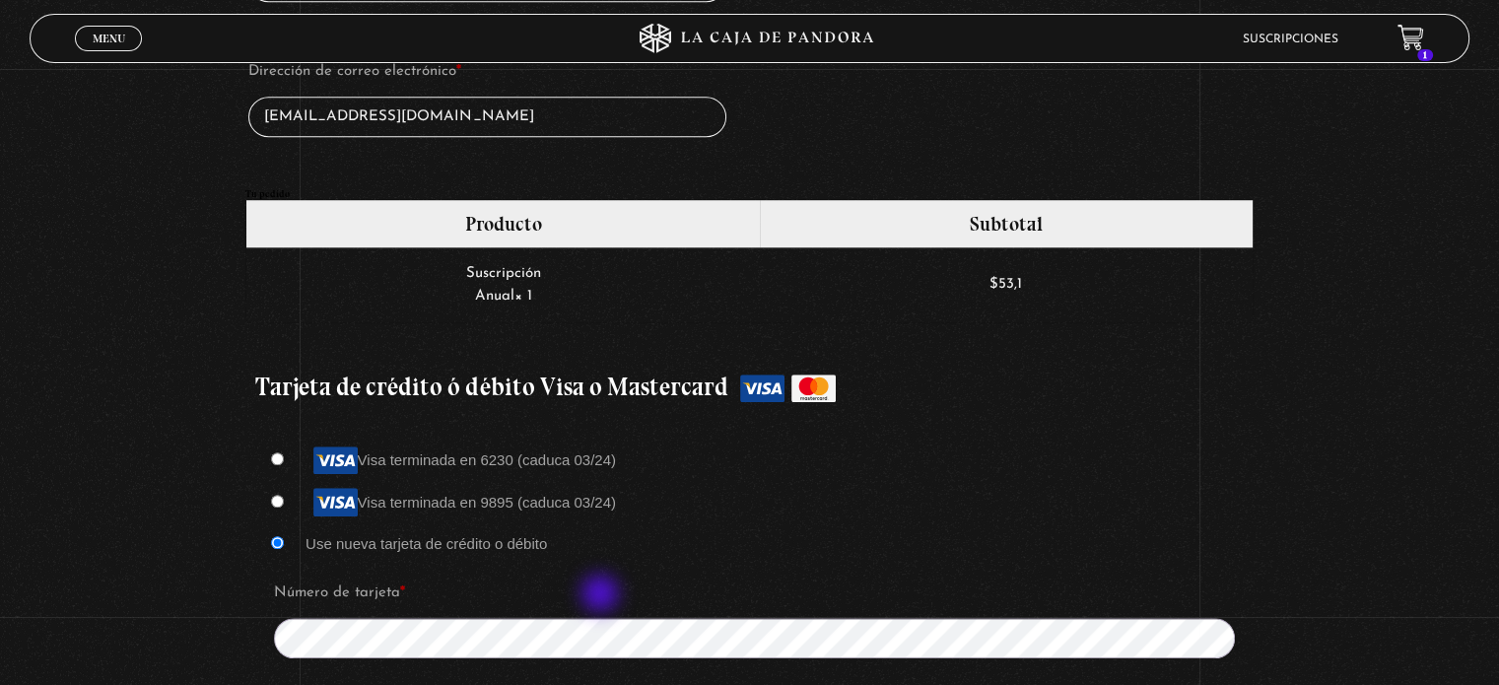
scroll to position [1675, 0]
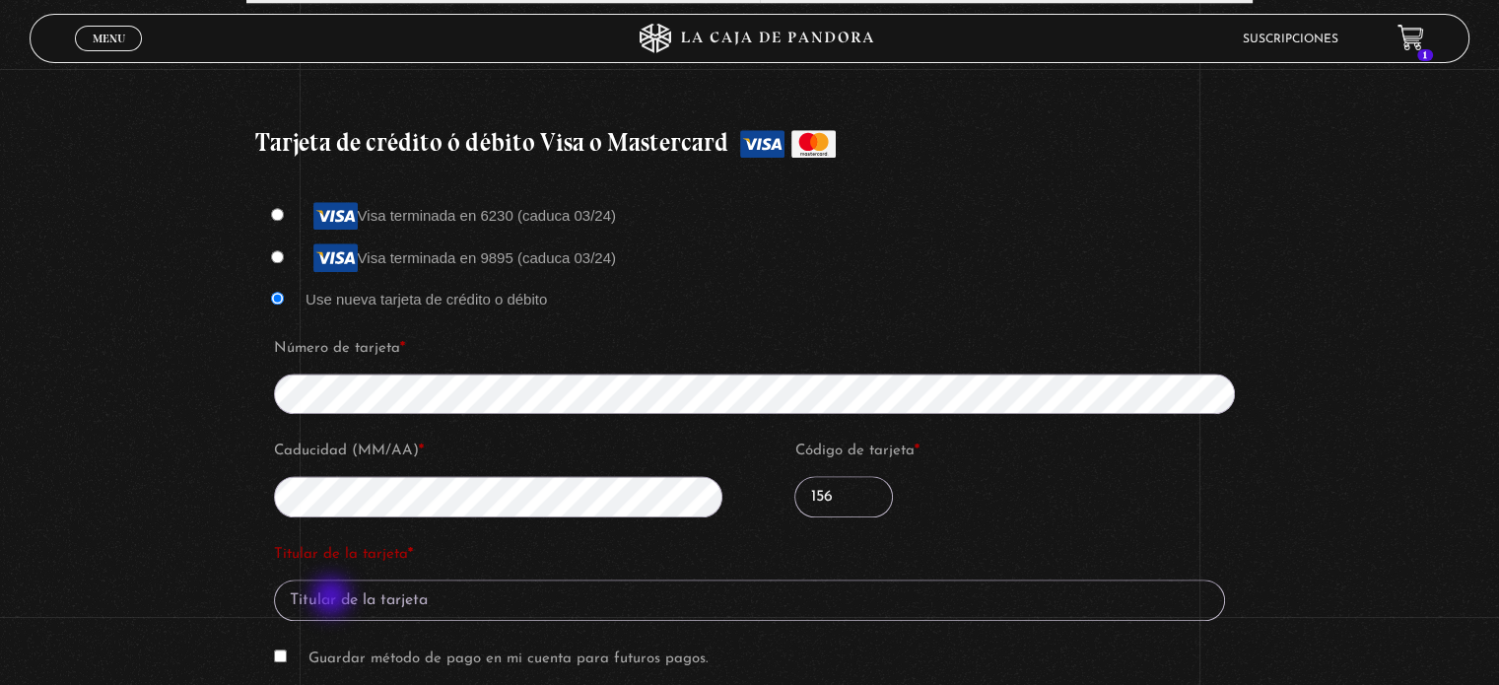
type input "156"
click at [336, 595] on input "Titular de la tarjeta *" at bounding box center [749, 599] width 951 height 41
type input "FABIOLA RAMIREZ G"
click at [283, 652] on input "Guardar método de pago en mi cuenta para futuros pagos." at bounding box center [280, 655] width 13 height 13
checkbox input "true"
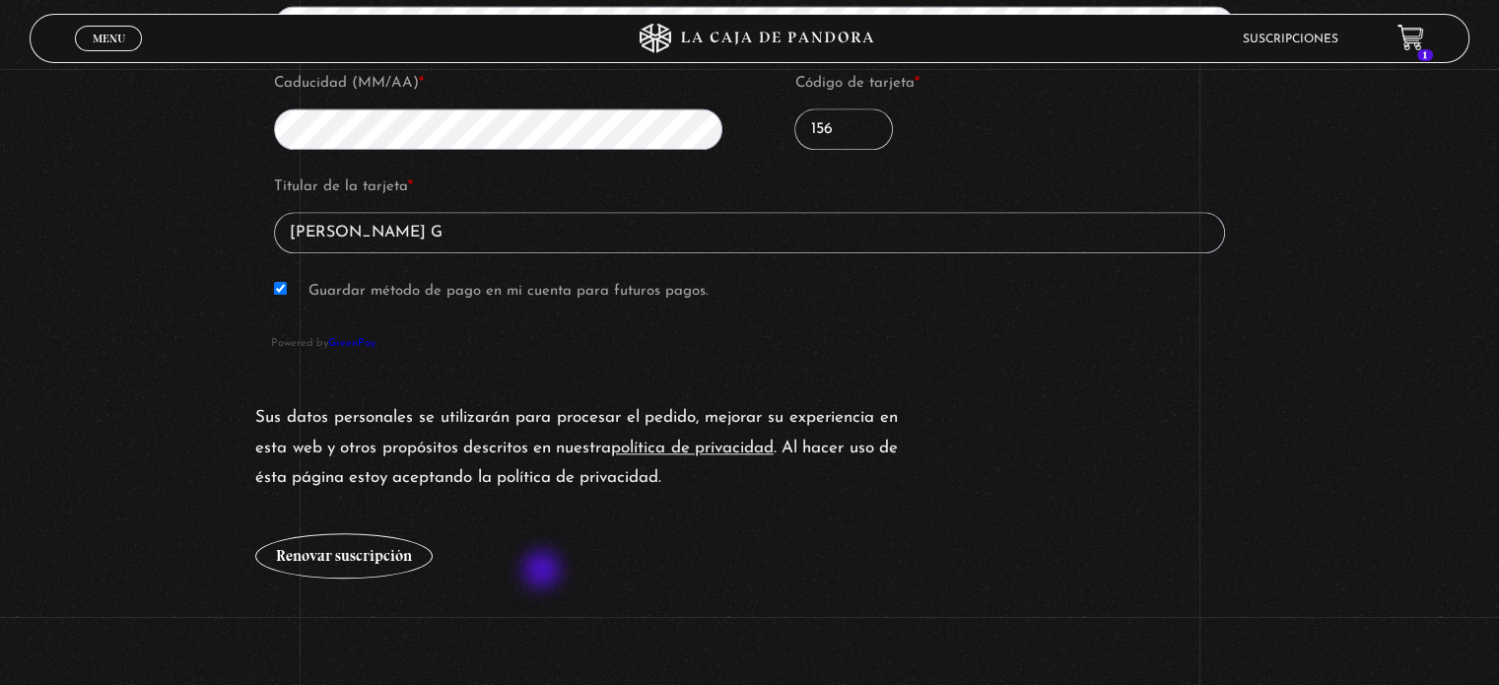
scroll to position [2168, 0]
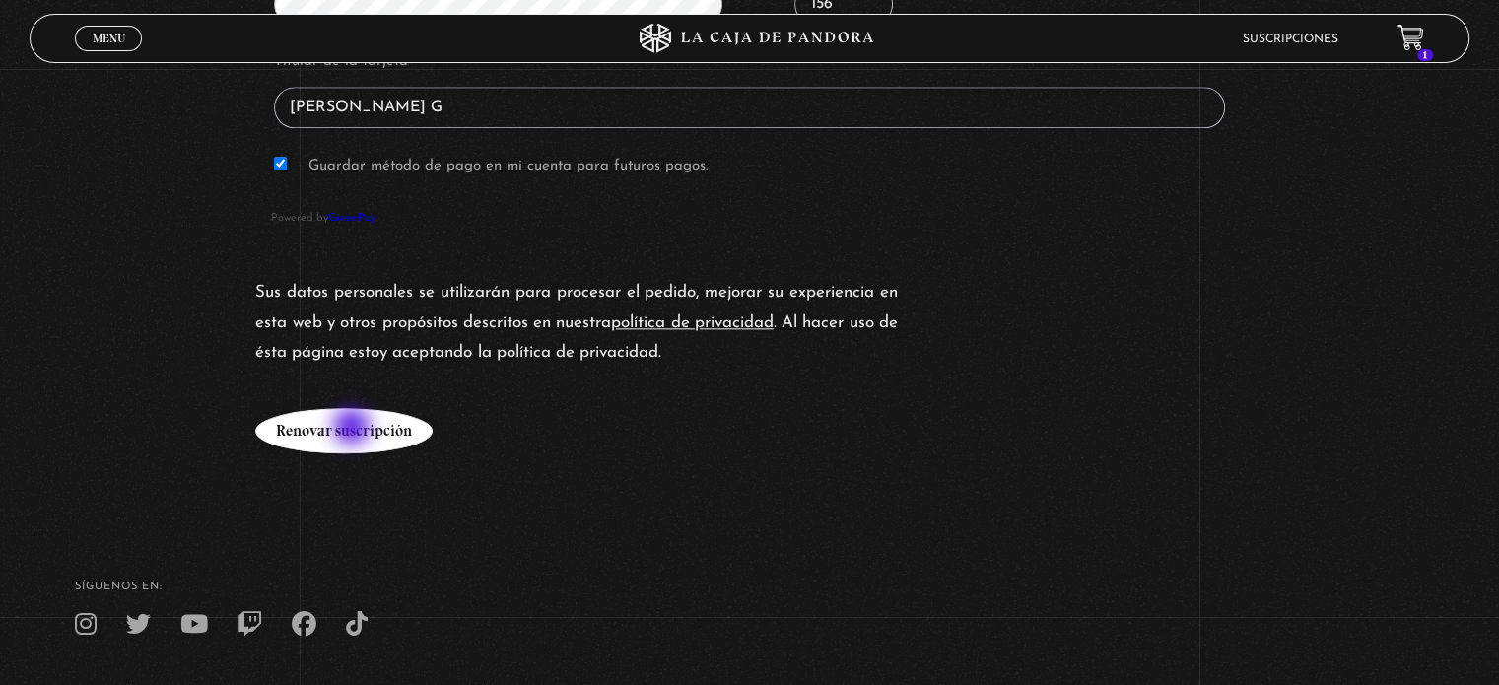
click at [354, 429] on button "Renovar suscripción" at bounding box center [343, 430] width 177 height 45
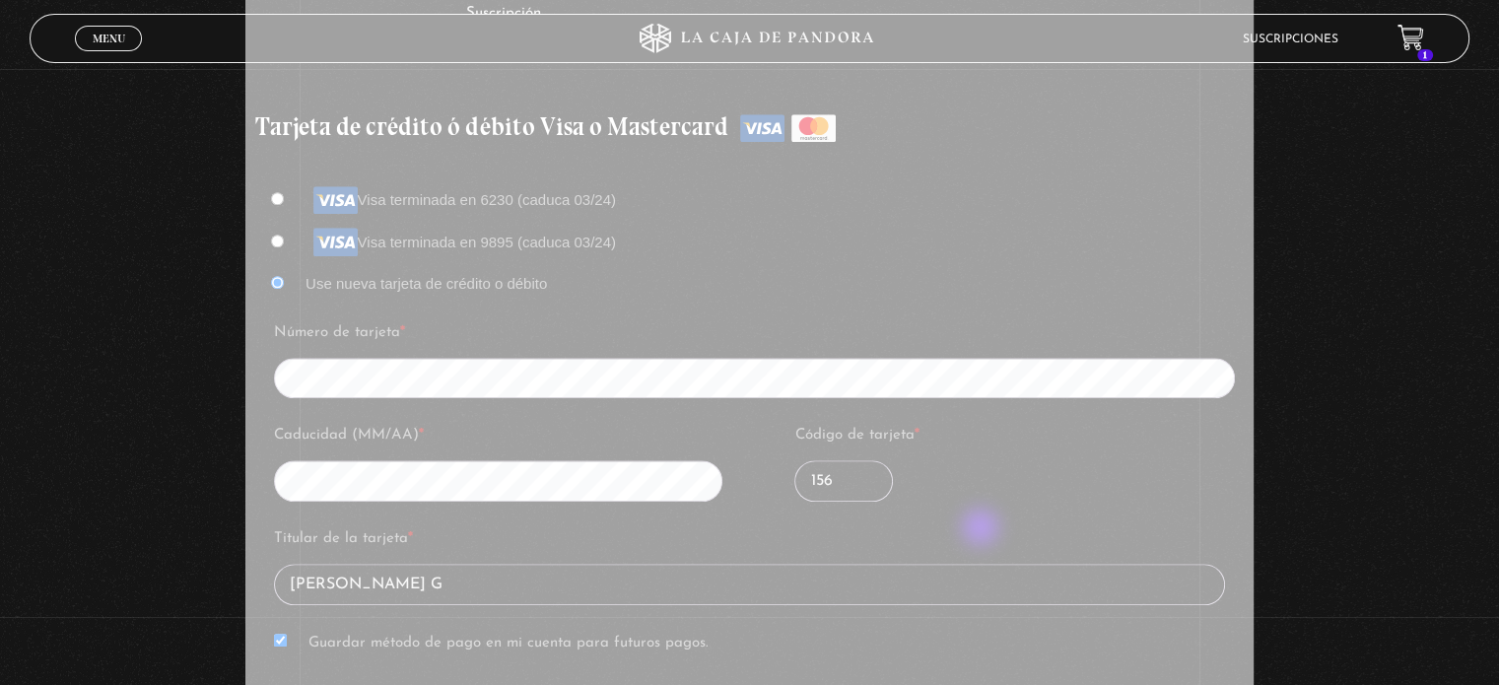
scroll to position [1675, 0]
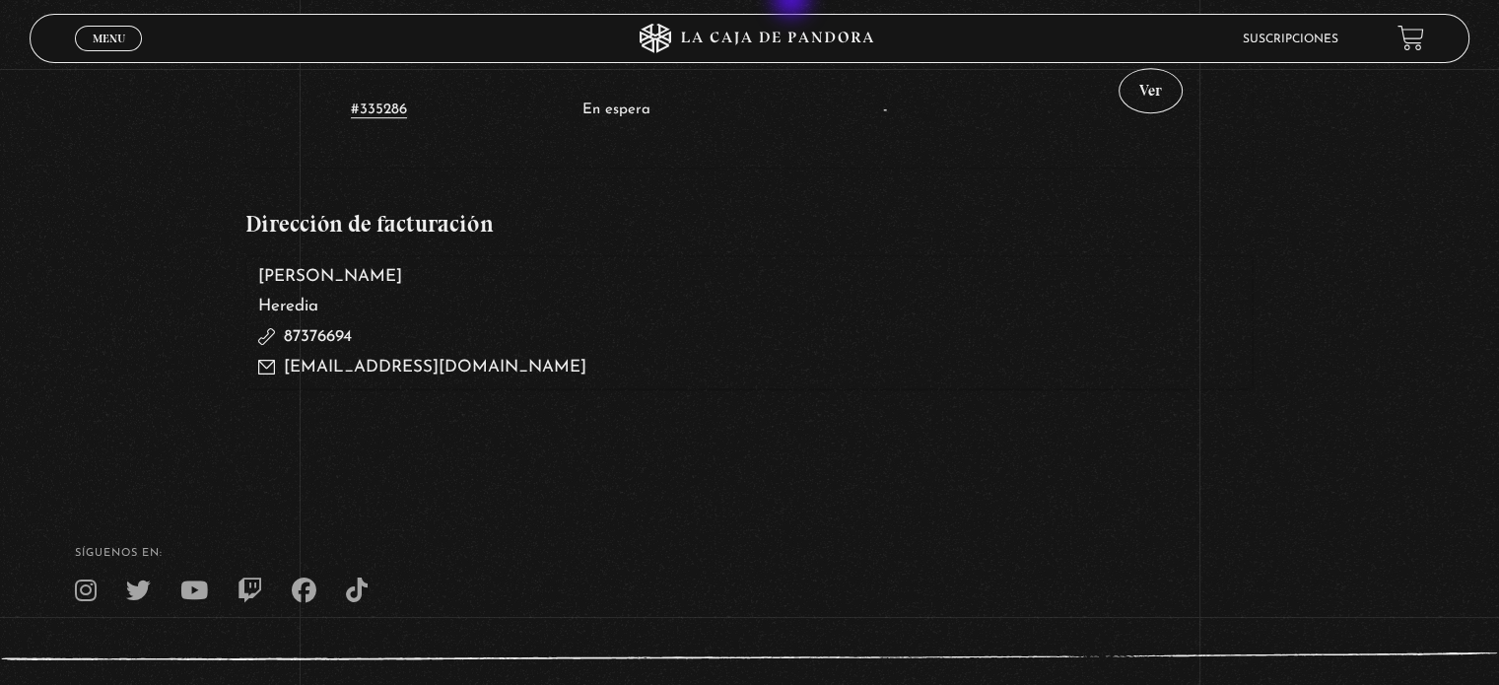
scroll to position [1163, 0]
